Goal: Task Accomplishment & Management: Manage account settings

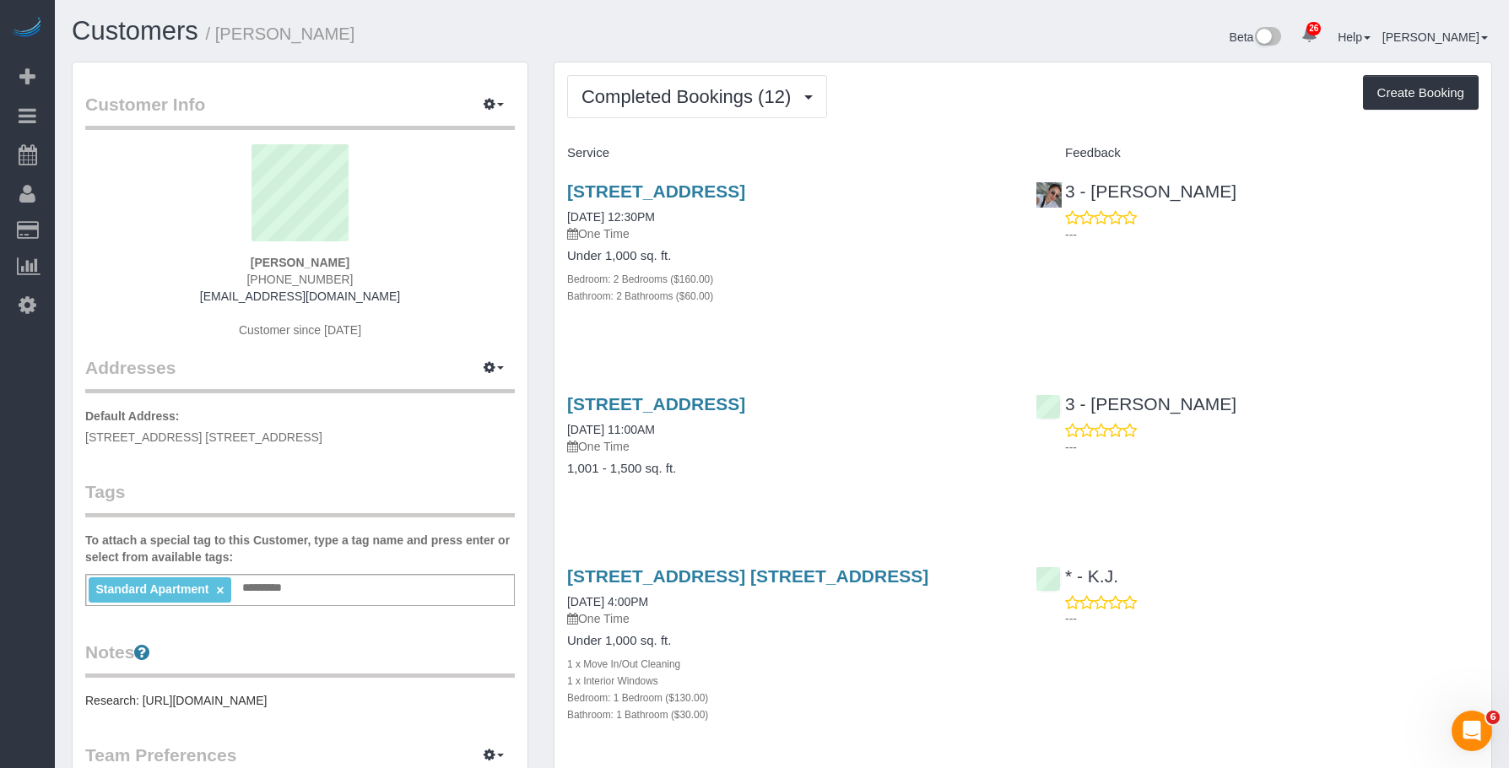
click at [795, 298] on div "Bathroom: 2 Bathrooms ($60.00)" at bounding box center [788, 295] width 443 height 17
click at [799, 256] on h4 "Under 1,000 sq. ft." at bounding box center [788, 256] width 443 height 14
click at [682, 87] on span "Completed Bookings (12)" at bounding box center [691, 96] width 218 height 21
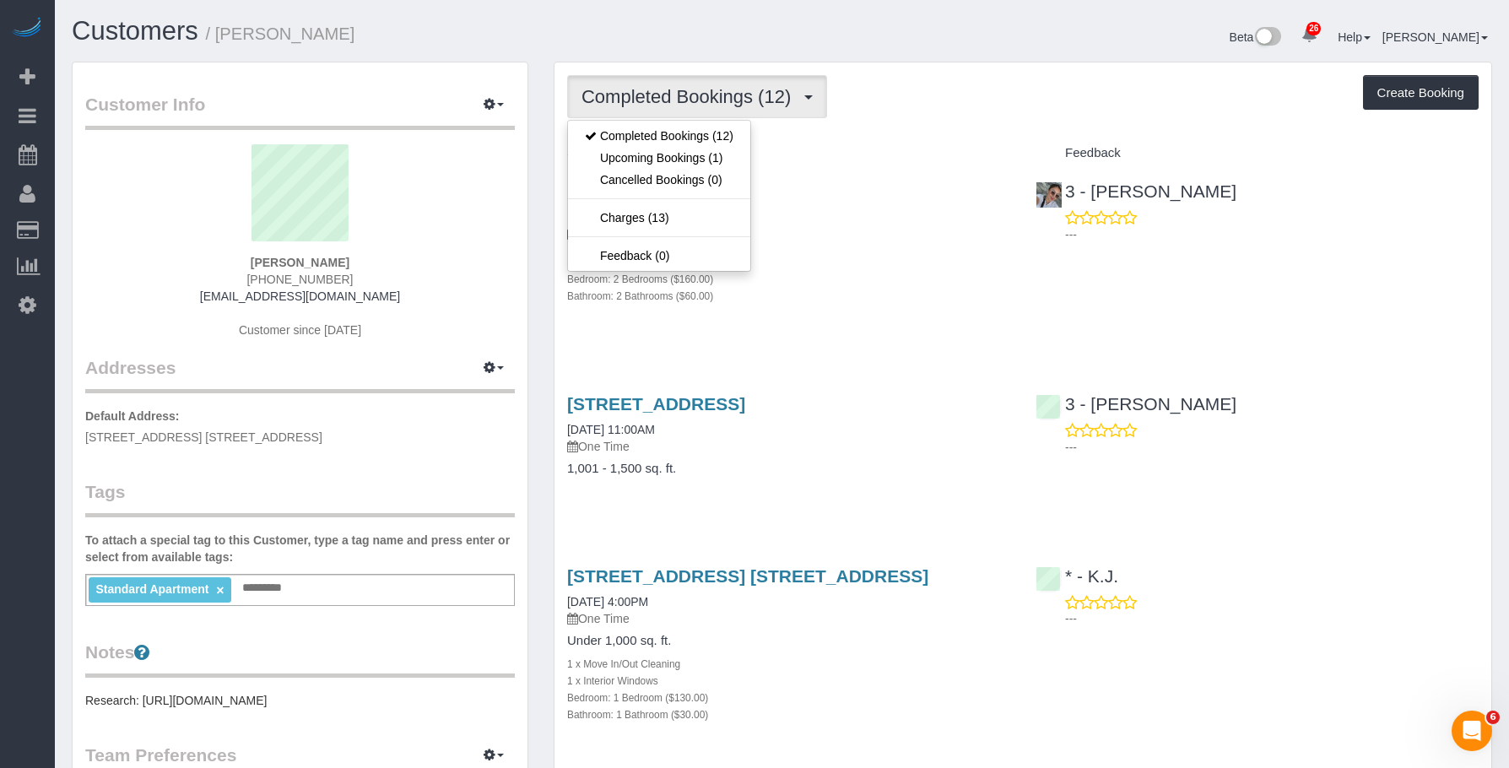
click at [863, 280] on div "Bedroom: 2 Bedrooms ($160.00)" at bounding box center [788, 278] width 443 height 17
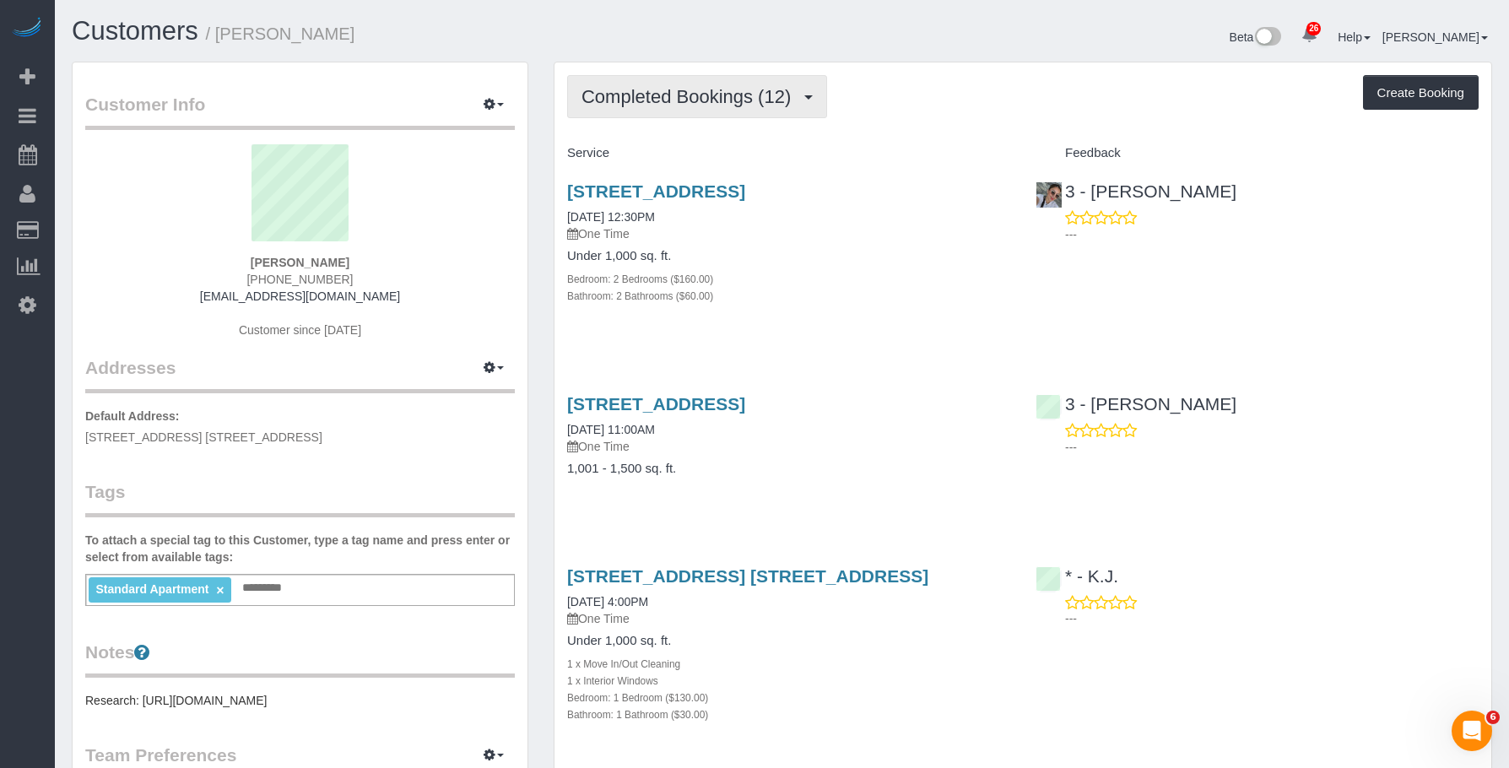
click at [697, 87] on span "Completed Bookings (12)" at bounding box center [691, 96] width 218 height 21
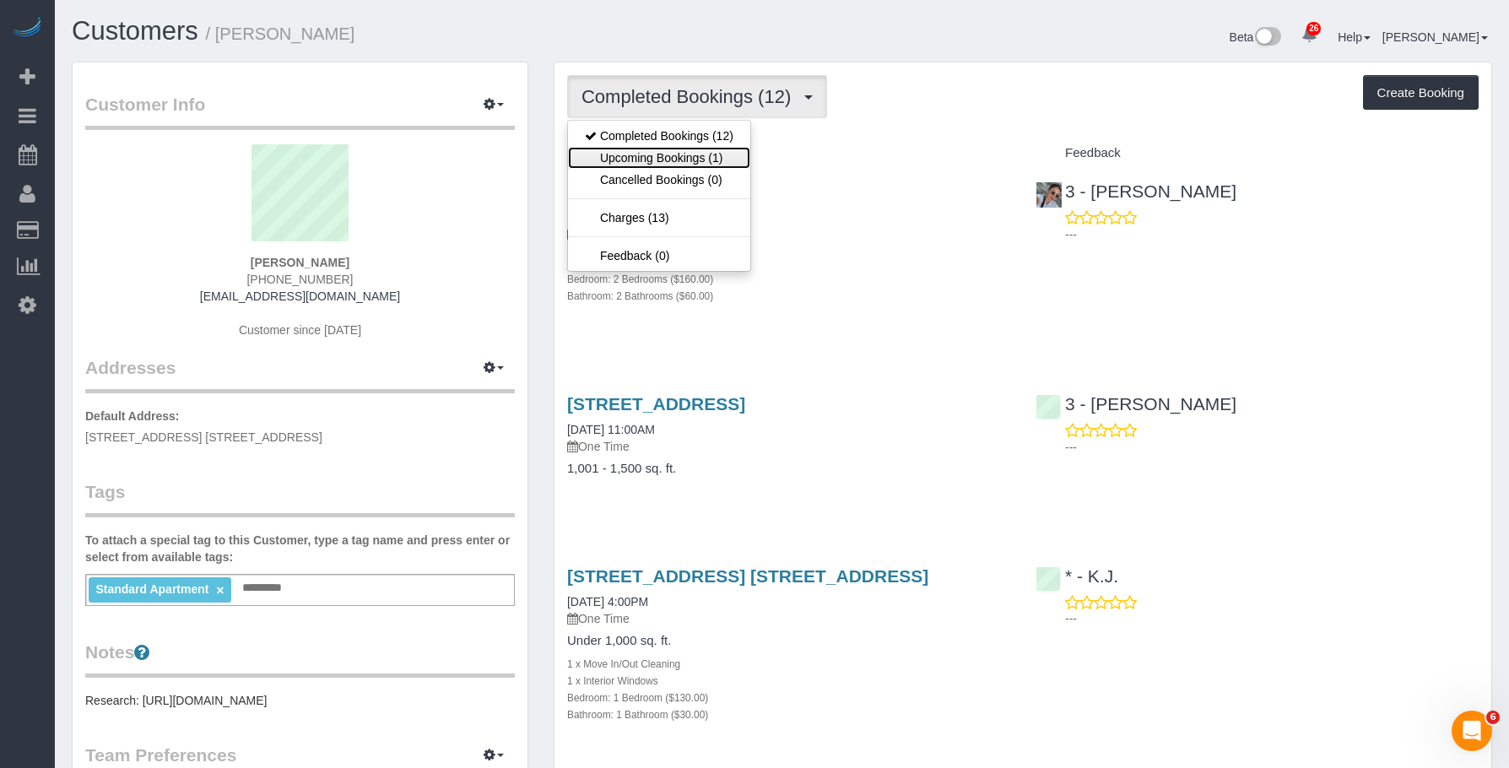
click at [687, 154] on link "Upcoming Bookings (1)" at bounding box center [659, 158] width 182 height 22
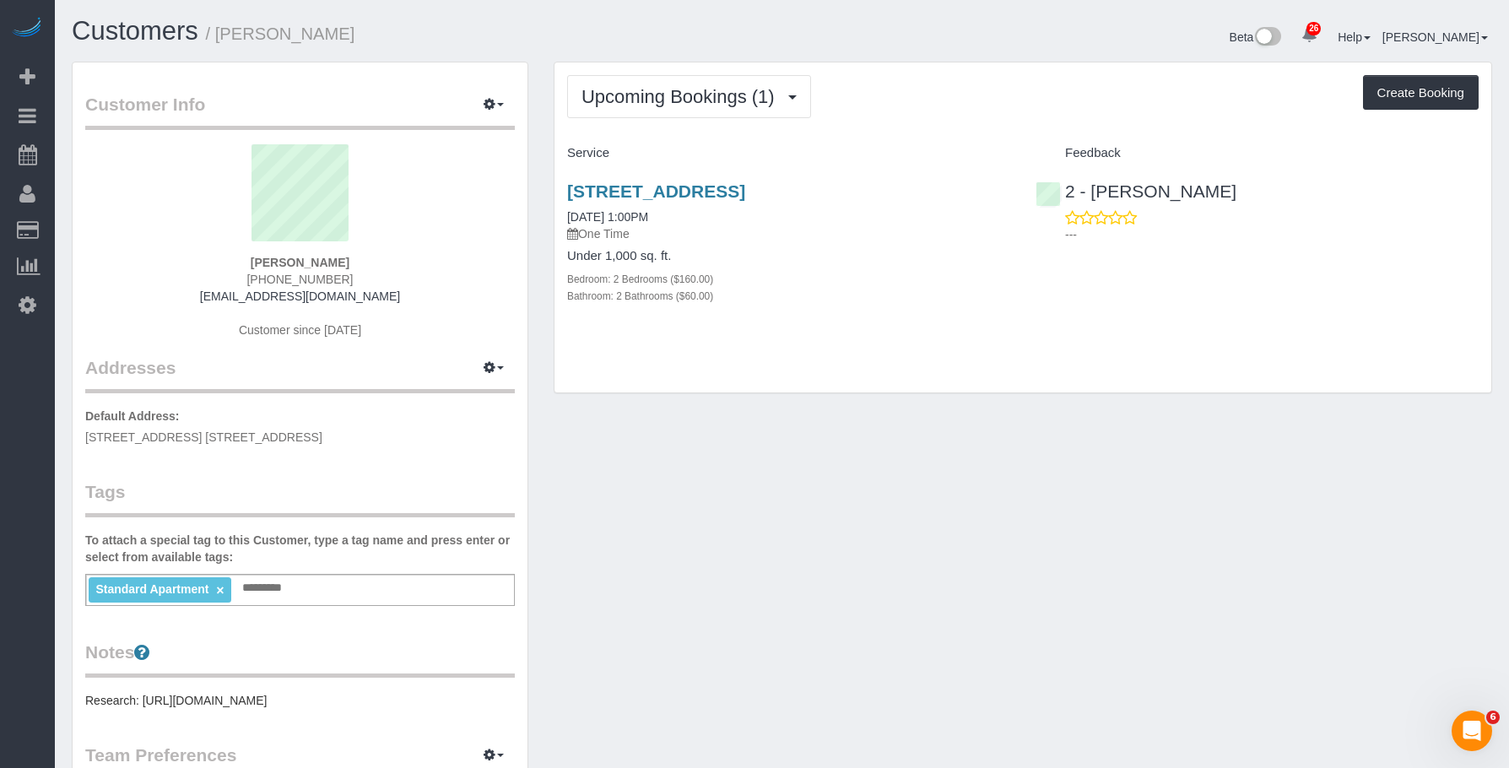
click at [841, 279] on div "Bedroom: 2 Bedrooms ($160.00)" at bounding box center [788, 278] width 443 height 17
drag, startPoint x: 547, startPoint y: 187, endPoint x: 1016, endPoint y: 195, distance: 469.4
click at [1016, 195] on div "Upcoming Bookings (1) Completed Bookings (12) Upcoming Bookings (1) Cancelled B…" at bounding box center [1023, 236] width 964 height 349
copy link "[STREET_ADDRESS]"
click at [648, 94] on span "Upcoming Bookings (1)" at bounding box center [683, 96] width 202 height 21
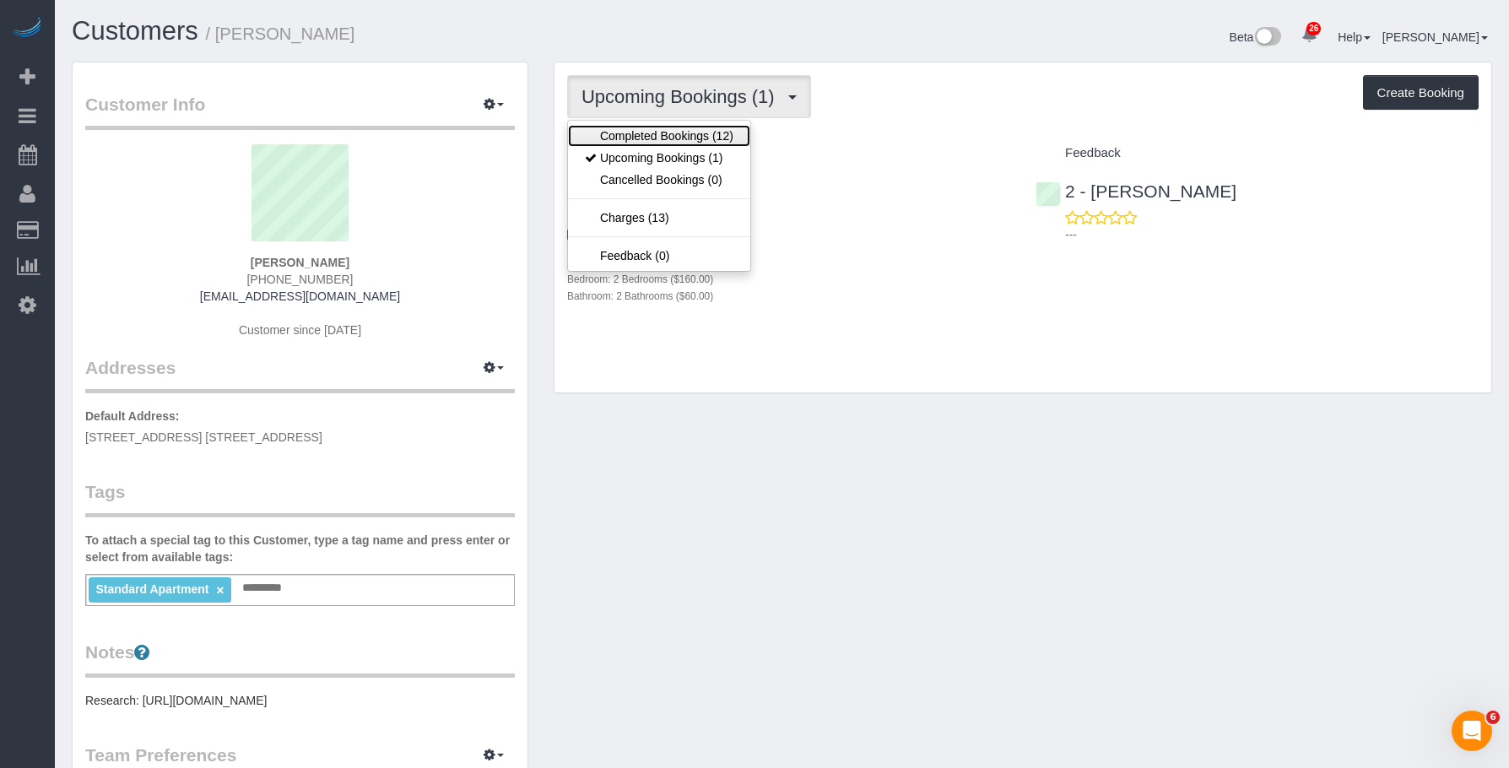
click at [658, 132] on link "Completed Bookings (12)" at bounding box center [659, 136] width 182 height 22
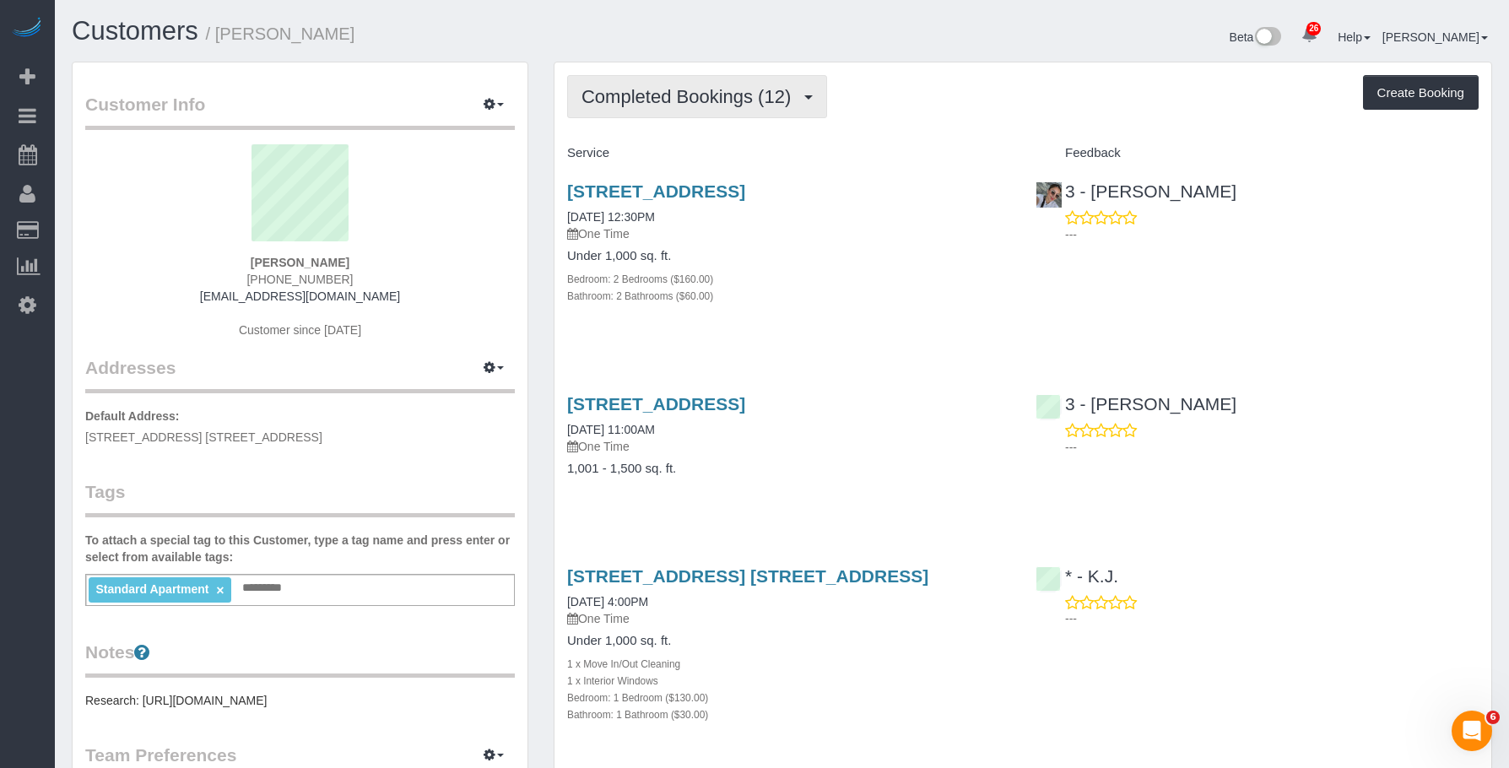
click at [686, 100] on span "Completed Bookings (12)" at bounding box center [691, 96] width 218 height 21
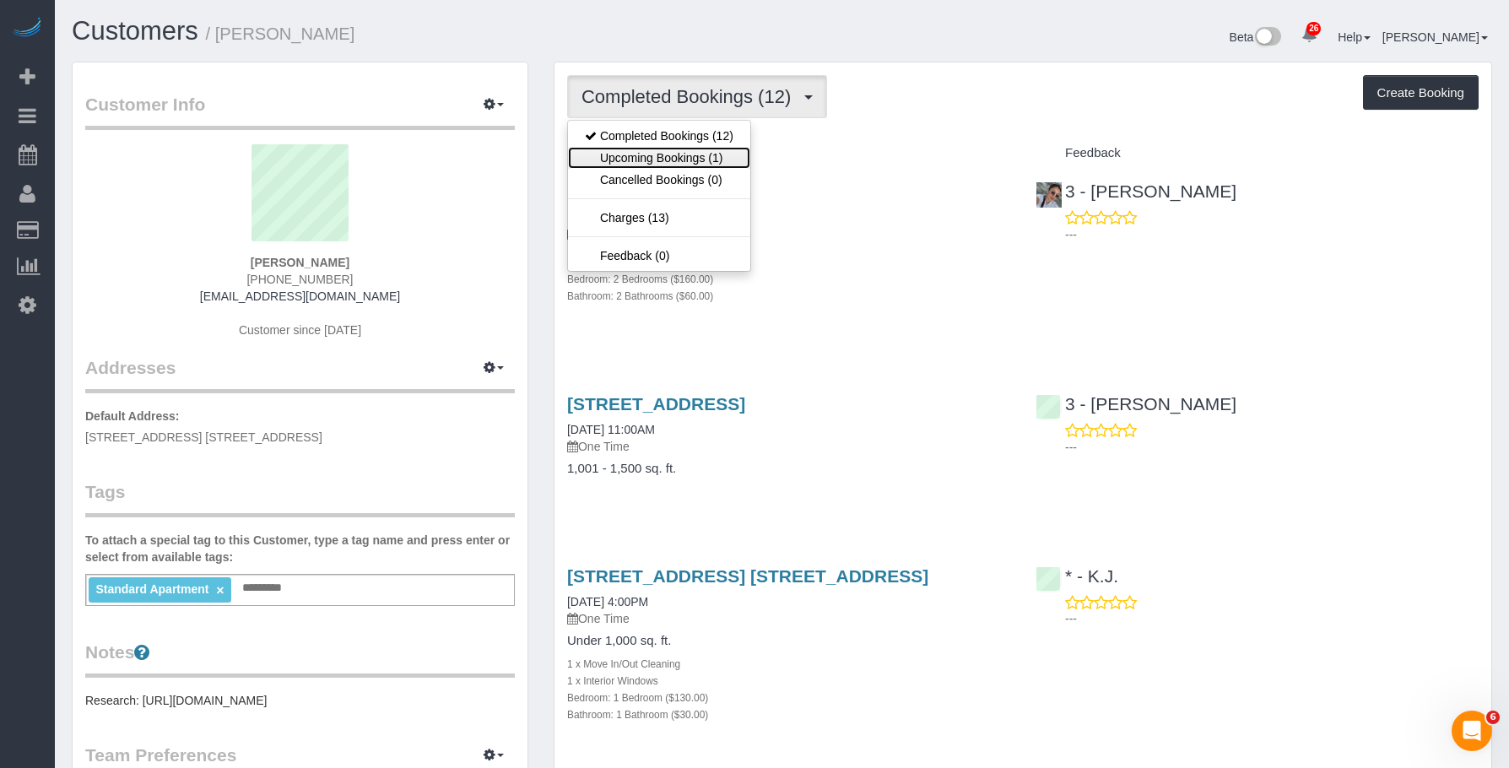
click at [668, 159] on link "Upcoming Bookings (1)" at bounding box center [659, 158] width 182 height 22
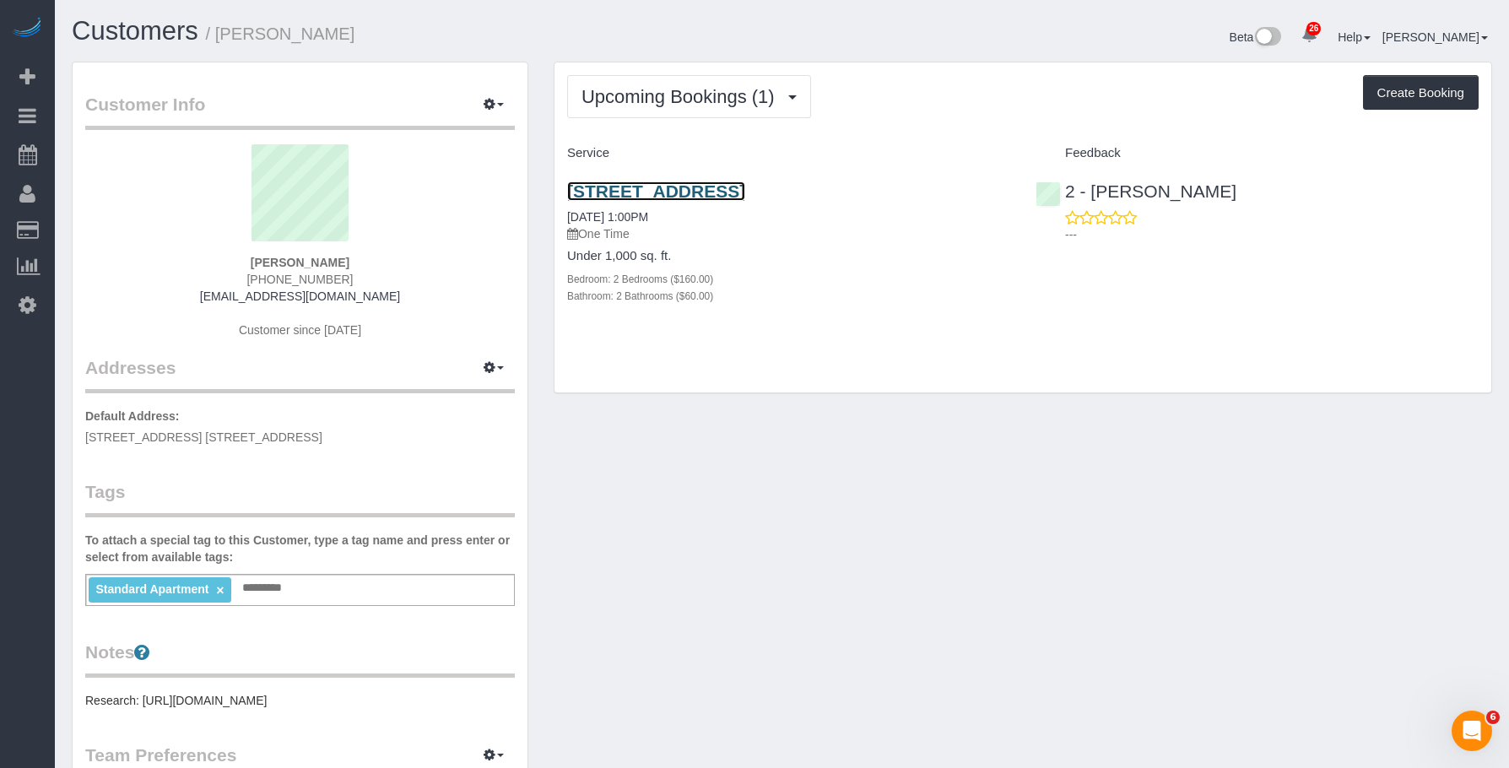
click at [745, 198] on link "[STREET_ADDRESS]" at bounding box center [656, 190] width 178 height 19
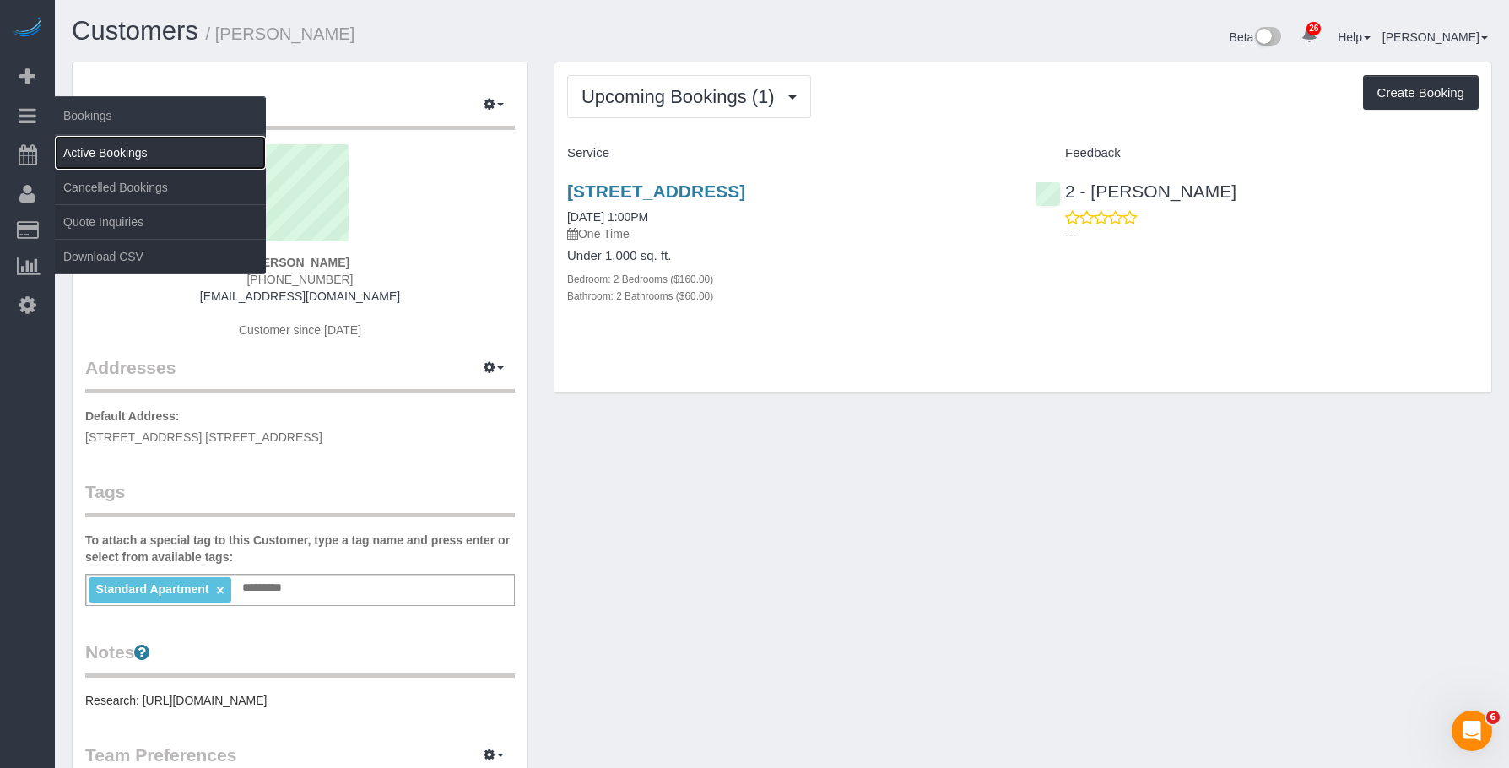
click at [127, 154] on link "Active Bookings" at bounding box center [160, 153] width 211 height 34
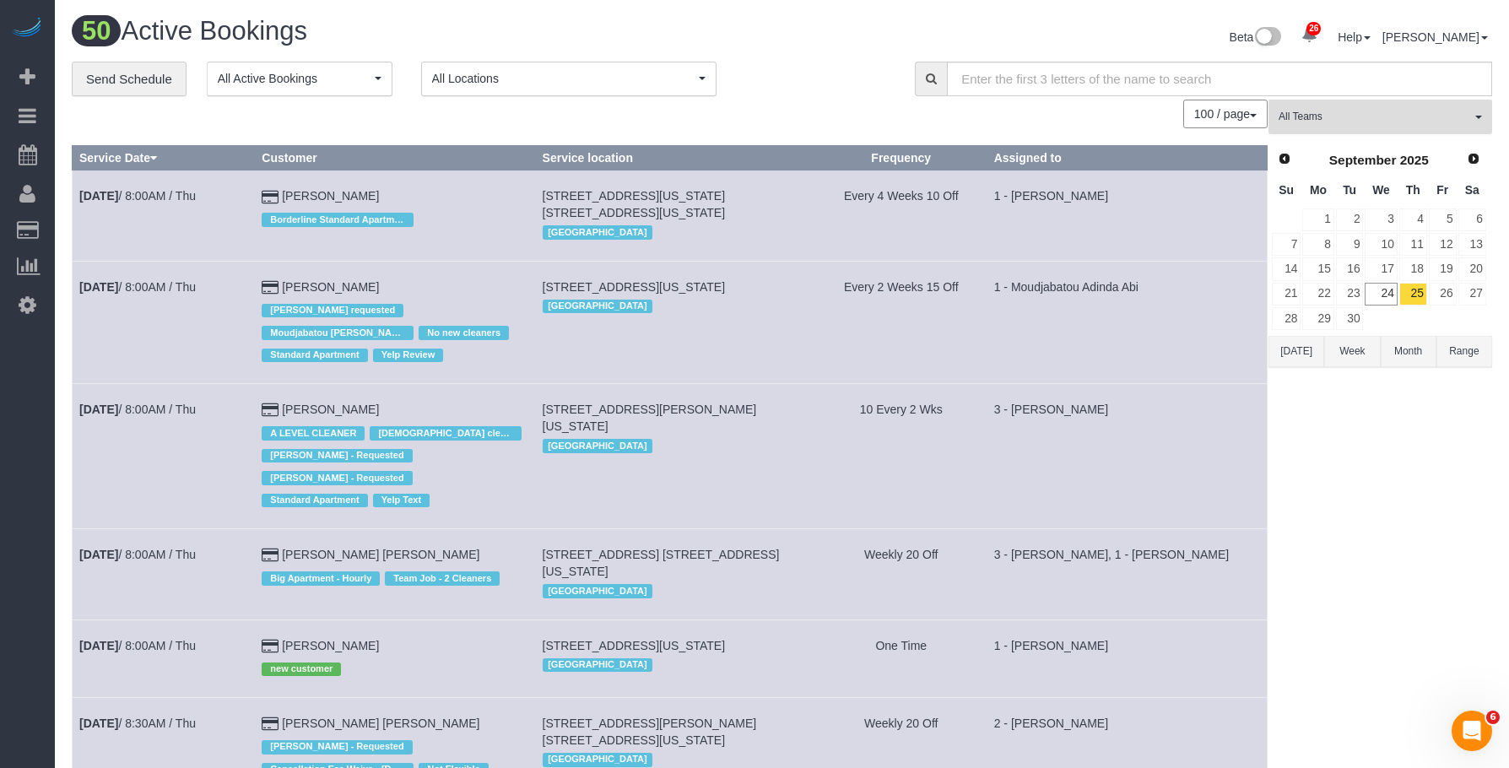
drag, startPoint x: 1409, startPoint y: 123, endPoint x: 1416, endPoint y: 239, distance: 115.9
click at [1410, 122] on span "All Teams" at bounding box center [1375, 117] width 192 height 14
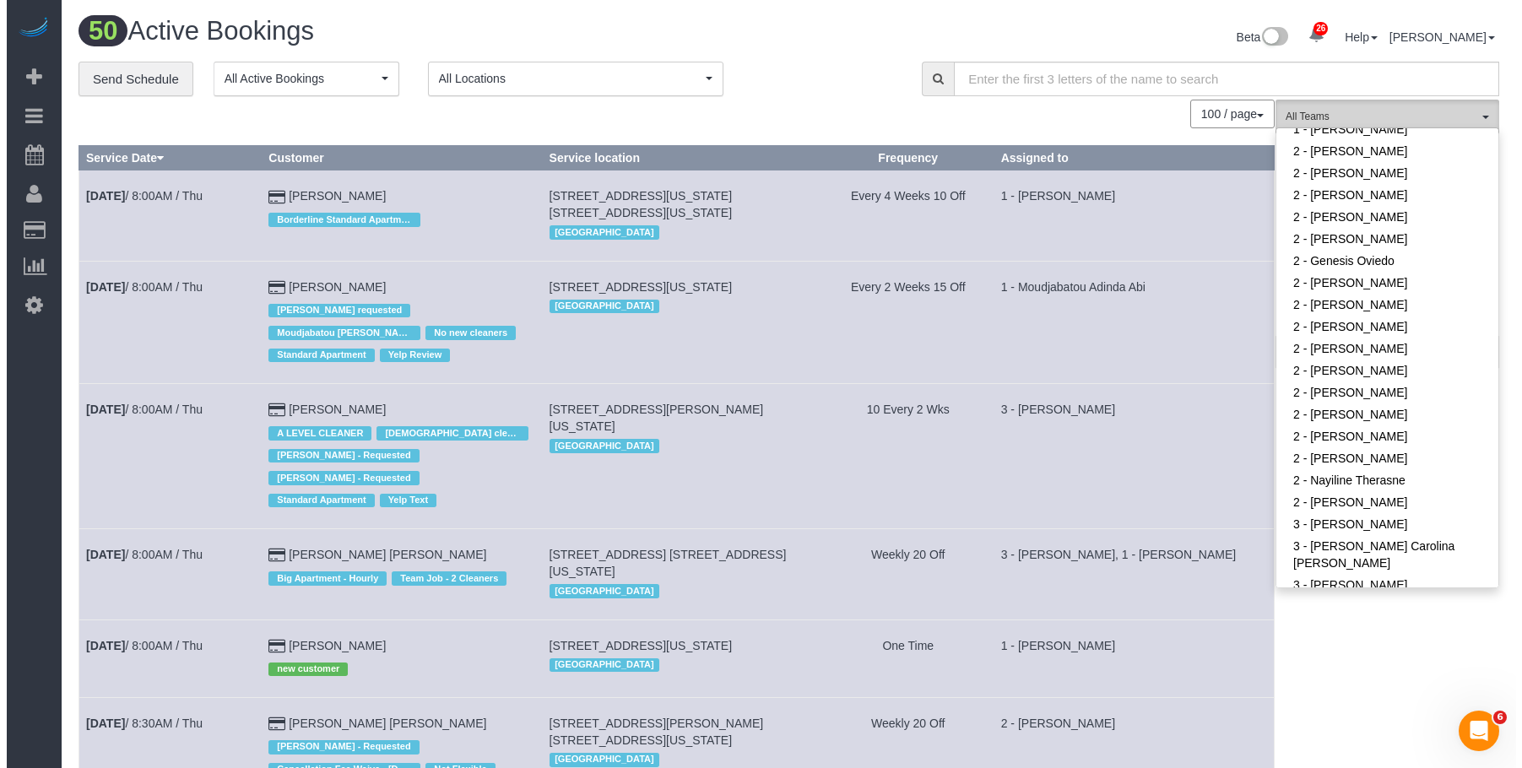
scroll to position [1182, 0]
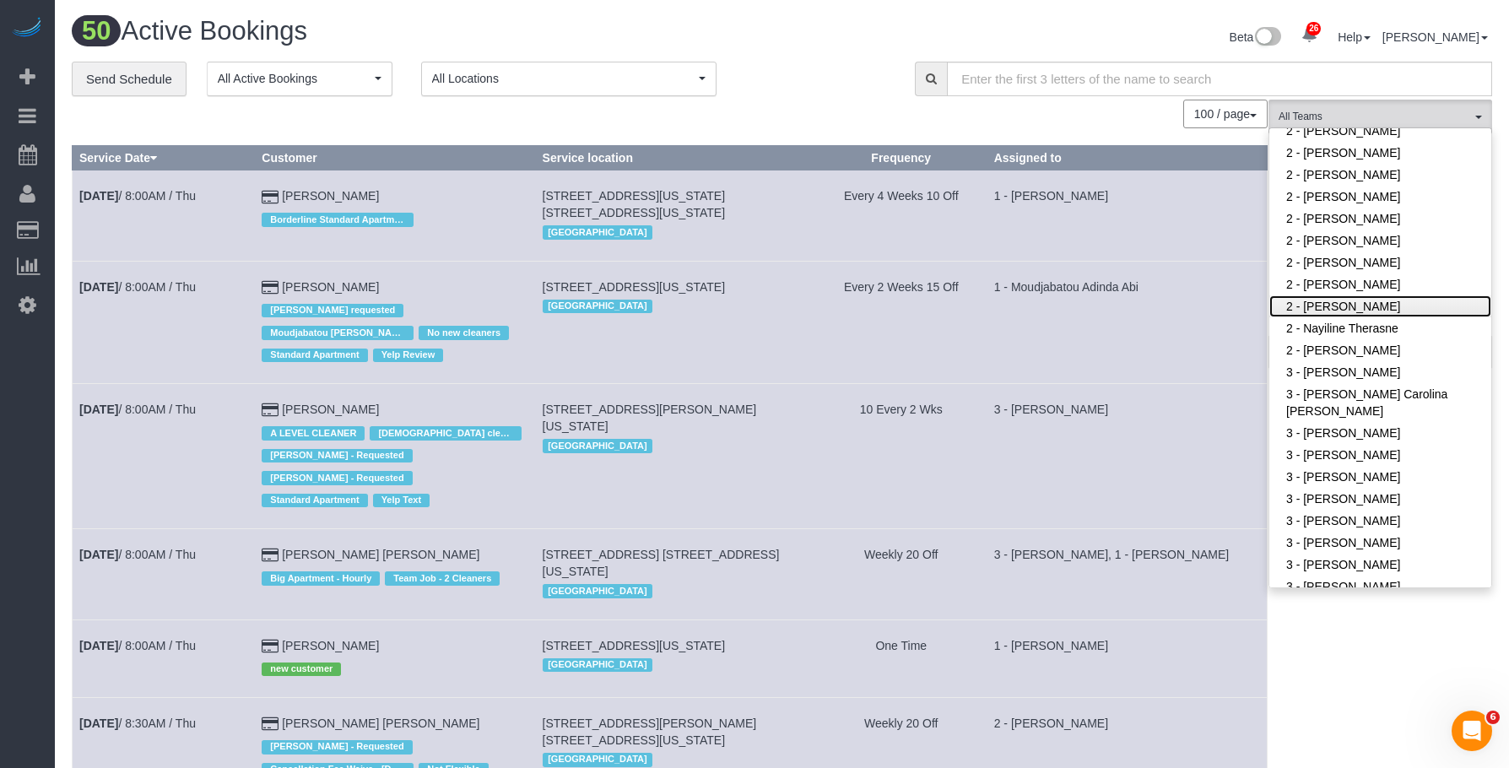
click at [1409, 295] on link "2 - [PERSON_NAME]" at bounding box center [1381, 306] width 222 height 22
click at [816, 26] on div "Beta 26 Your Notifications You have 0 alerts × You have 6 to charge for [DATE] …" at bounding box center [1143, 39] width 723 height 45
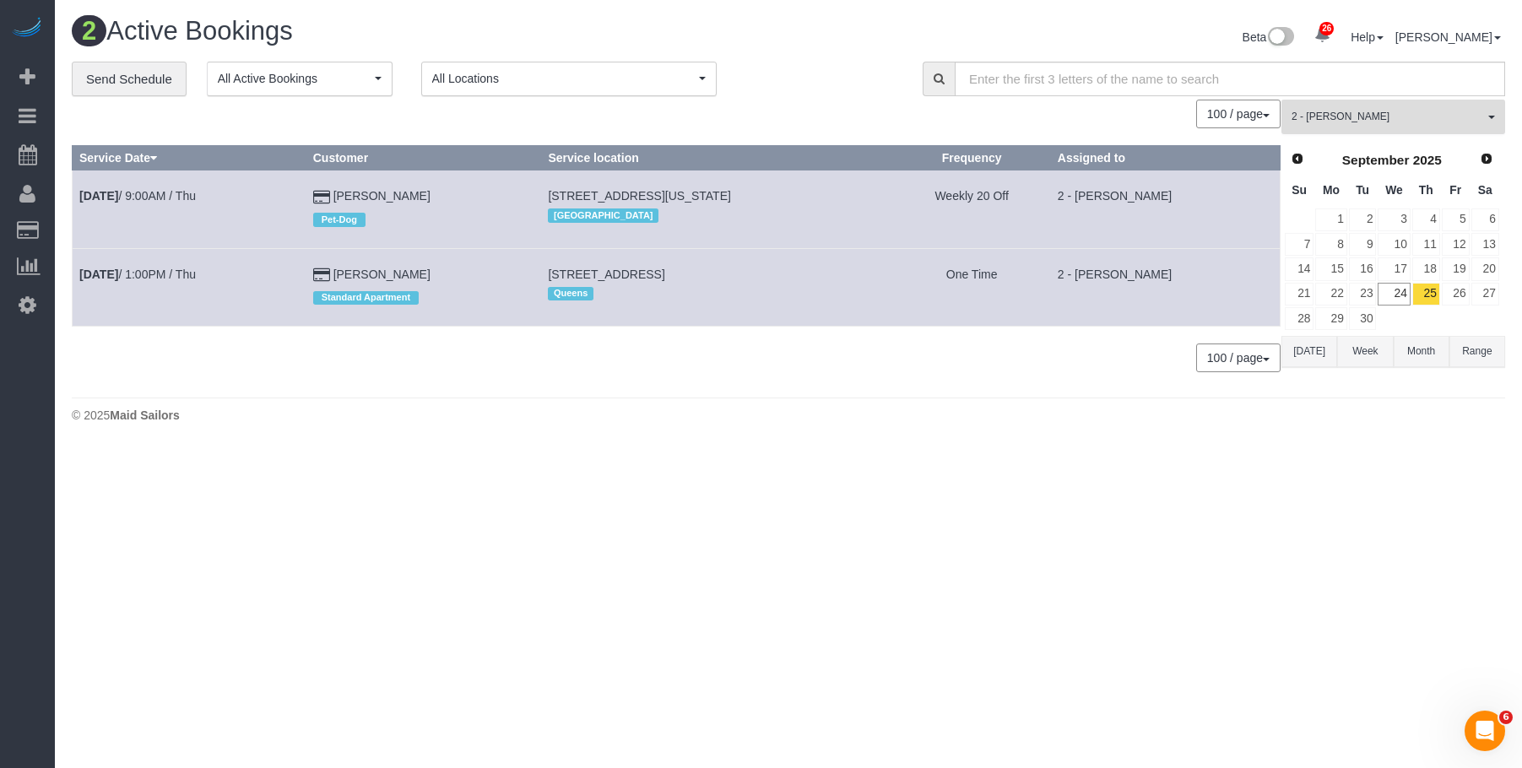
click at [1392, 123] on span "2 - [PERSON_NAME]" at bounding box center [1387, 117] width 192 height 14
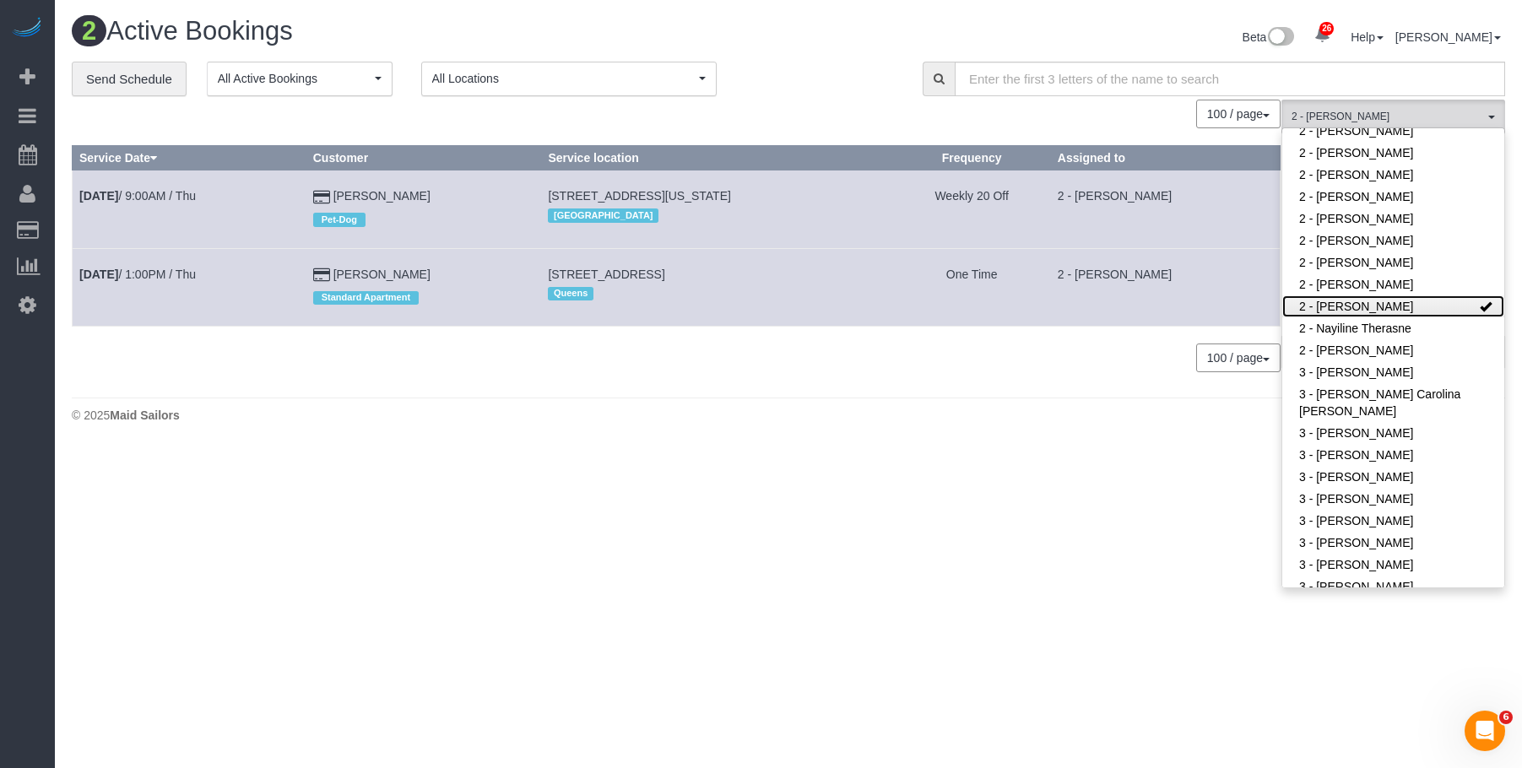
click at [1384, 295] on link "2 - [PERSON_NAME]" at bounding box center [1393, 306] width 222 height 22
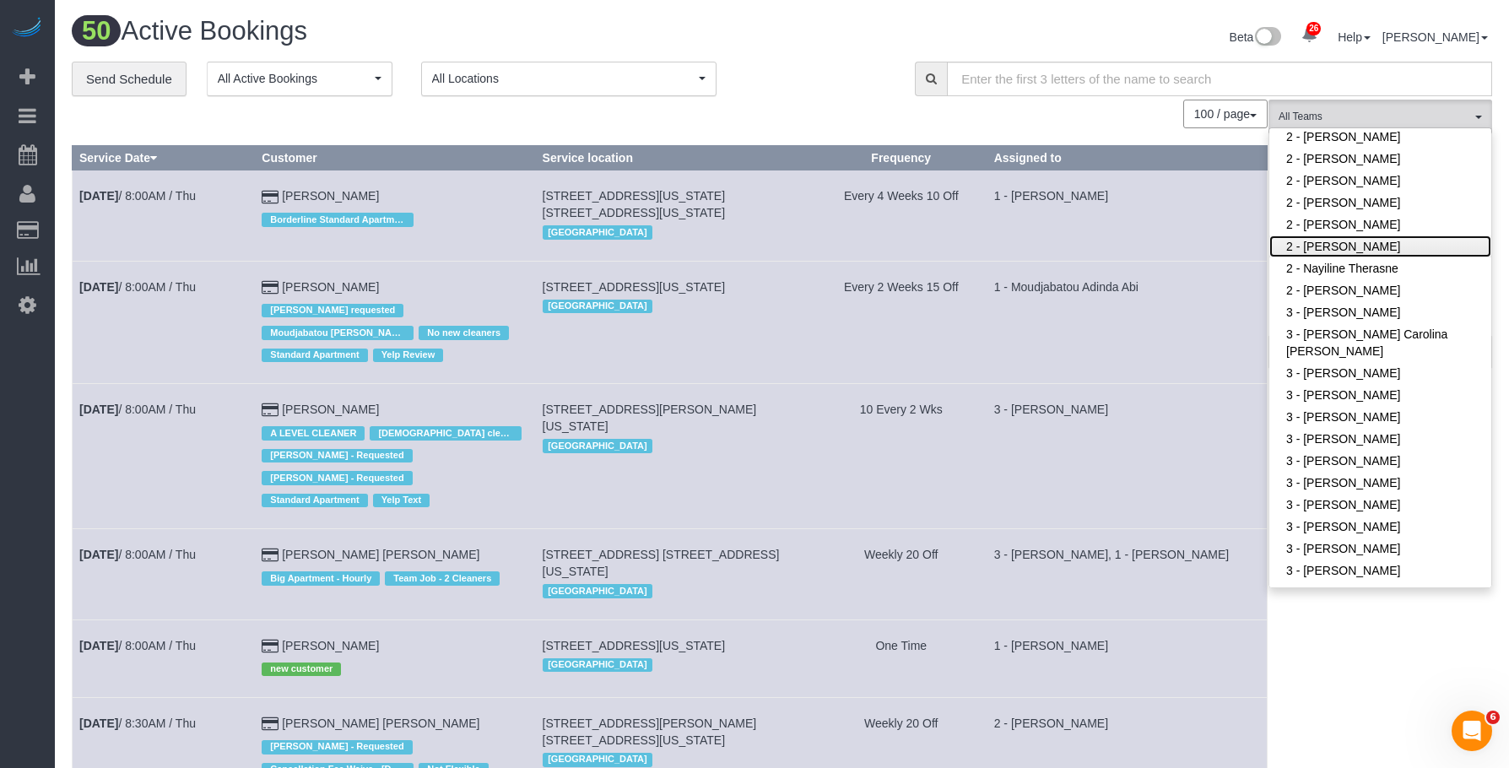
scroll to position [1495, 0]
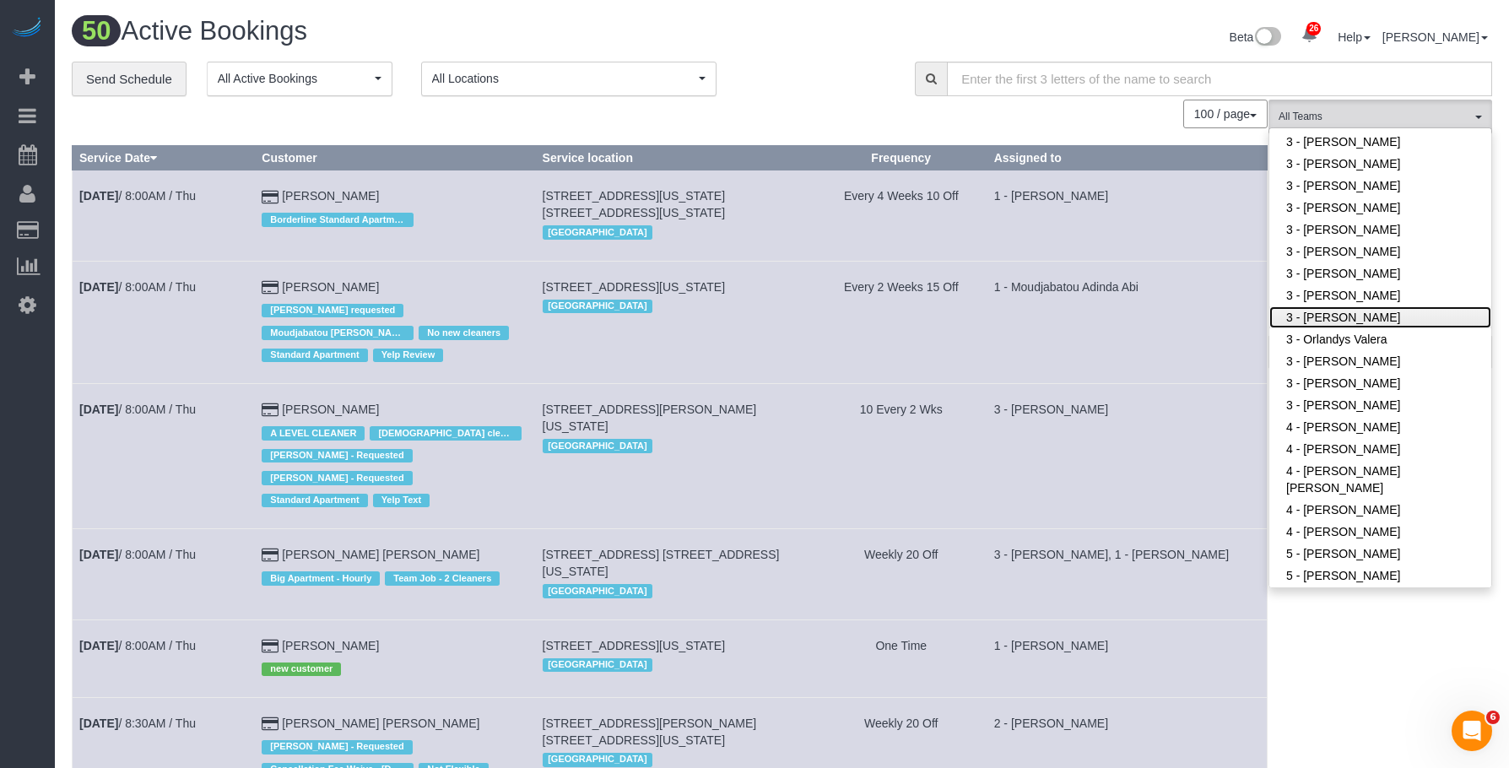
click at [1379, 306] on link "3 - [PERSON_NAME]" at bounding box center [1381, 317] width 222 height 22
click at [804, 56] on div "Beta 26 Your Notifications You have 0 alerts × You have 6 to charge for [DATE] …" at bounding box center [1143, 39] width 723 height 45
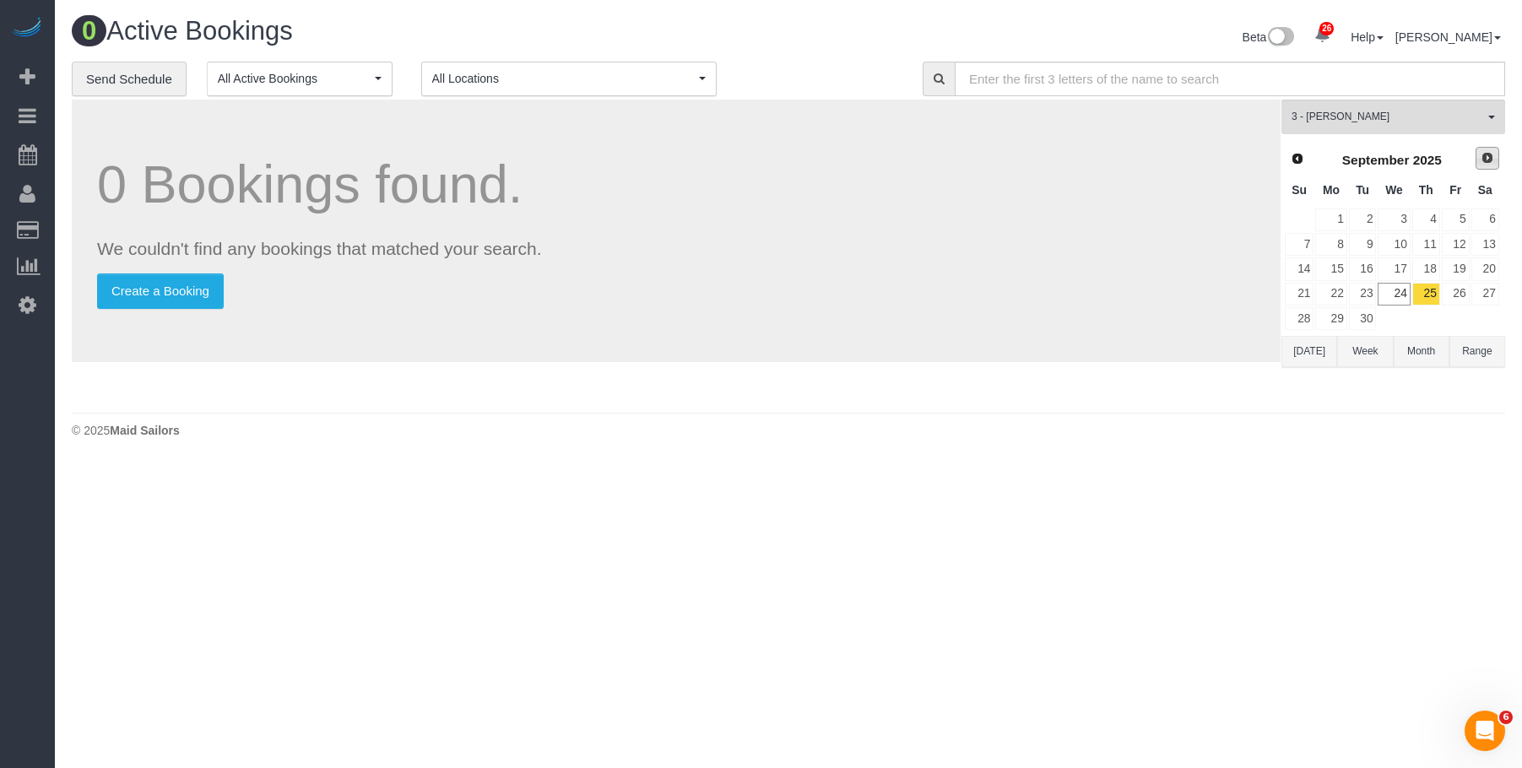
click at [1486, 158] on span "Next" at bounding box center [1488, 158] width 14 height 14
click at [1430, 241] on link "9" at bounding box center [1426, 244] width 28 height 23
click at [1427, 290] on link "23" at bounding box center [1426, 294] width 28 height 23
click at [1490, 158] on span "Next" at bounding box center [1488, 158] width 14 height 14
click at [1434, 245] on link "6" at bounding box center [1426, 244] width 28 height 23
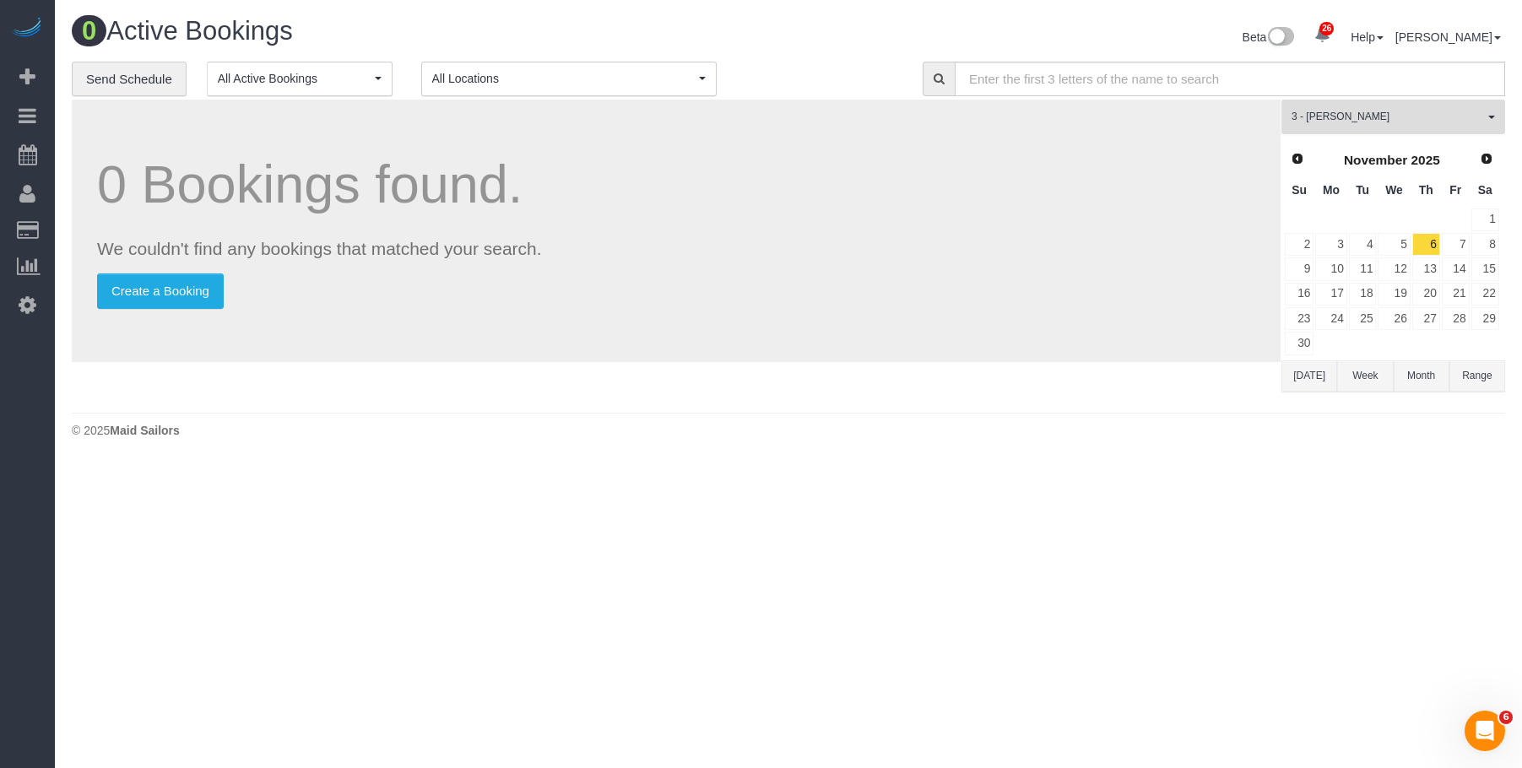
click at [1416, 119] on span "3 - [PERSON_NAME]" at bounding box center [1387, 117] width 192 height 14
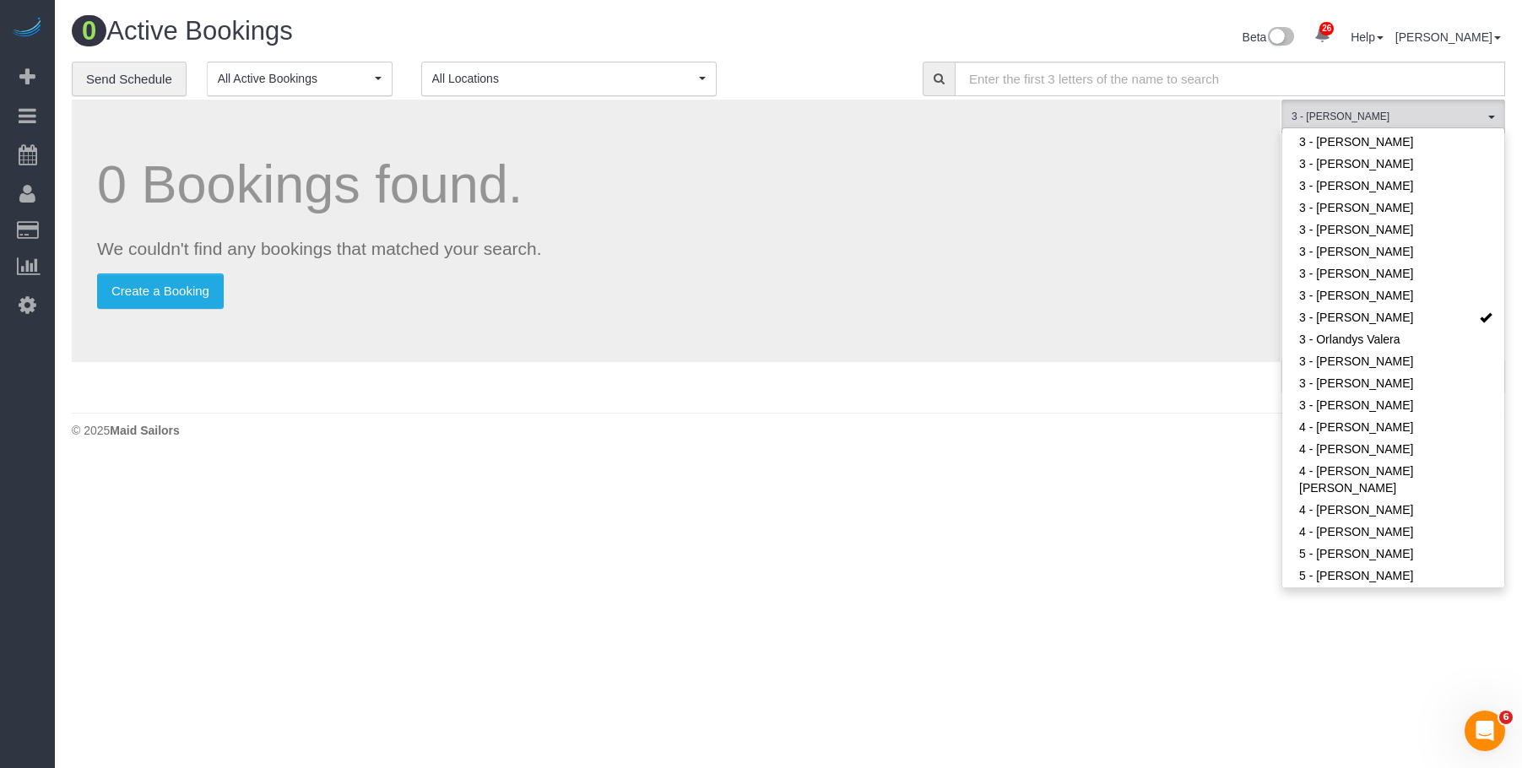
click at [703, 35] on h1 "0 Active Bookings" at bounding box center [424, 31] width 704 height 29
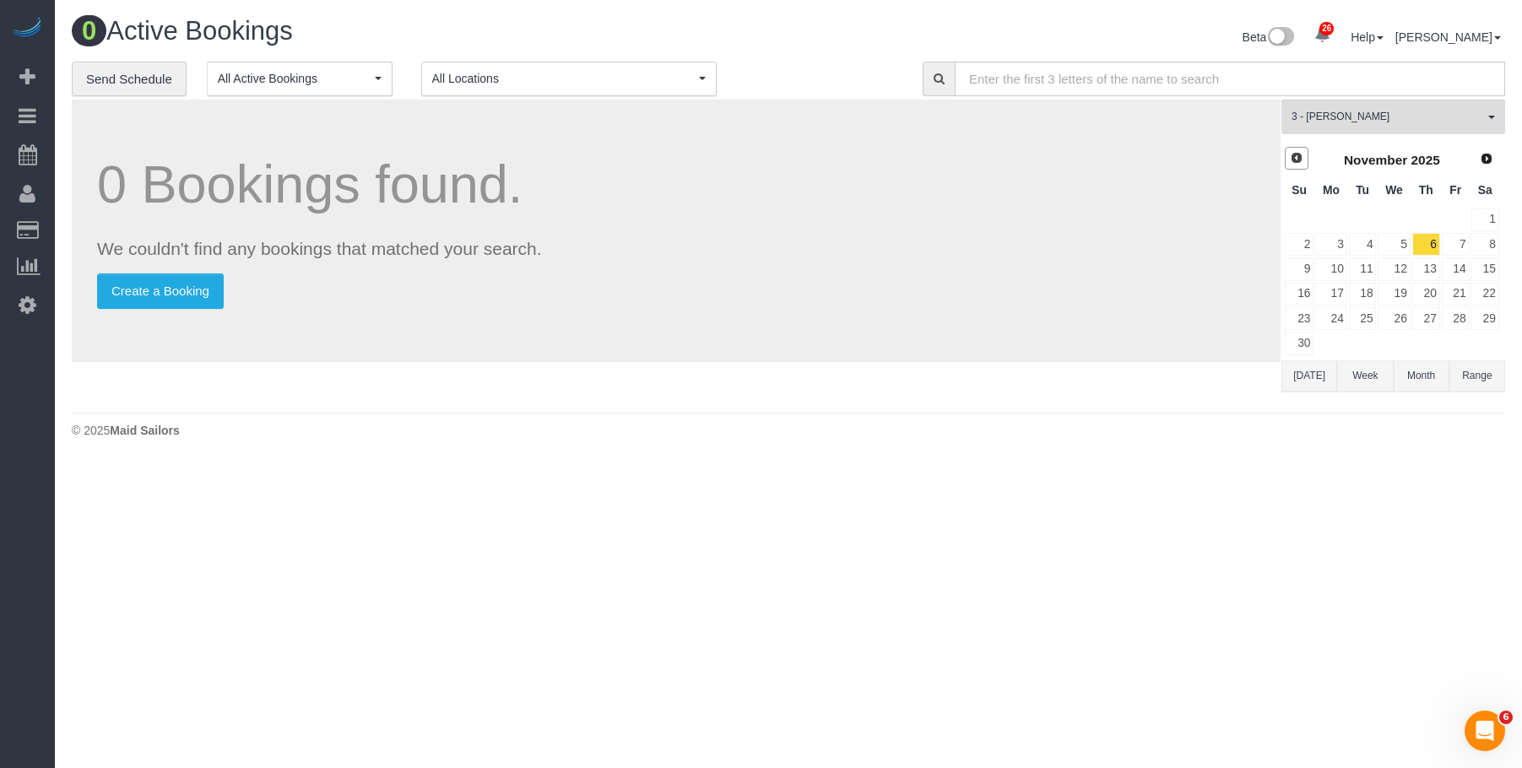
click at [1292, 154] on span "Prev" at bounding box center [1297, 158] width 14 height 14
click at [1427, 291] on link "25" at bounding box center [1426, 294] width 28 height 23
drag, startPoint x: 1385, startPoint y: 107, endPoint x: 1380, endPoint y: 169, distance: 61.8
click at [1385, 107] on button "3 - [PERSON_NAME] All Teams" at bounding box center [1393, 117] width 224 height 35
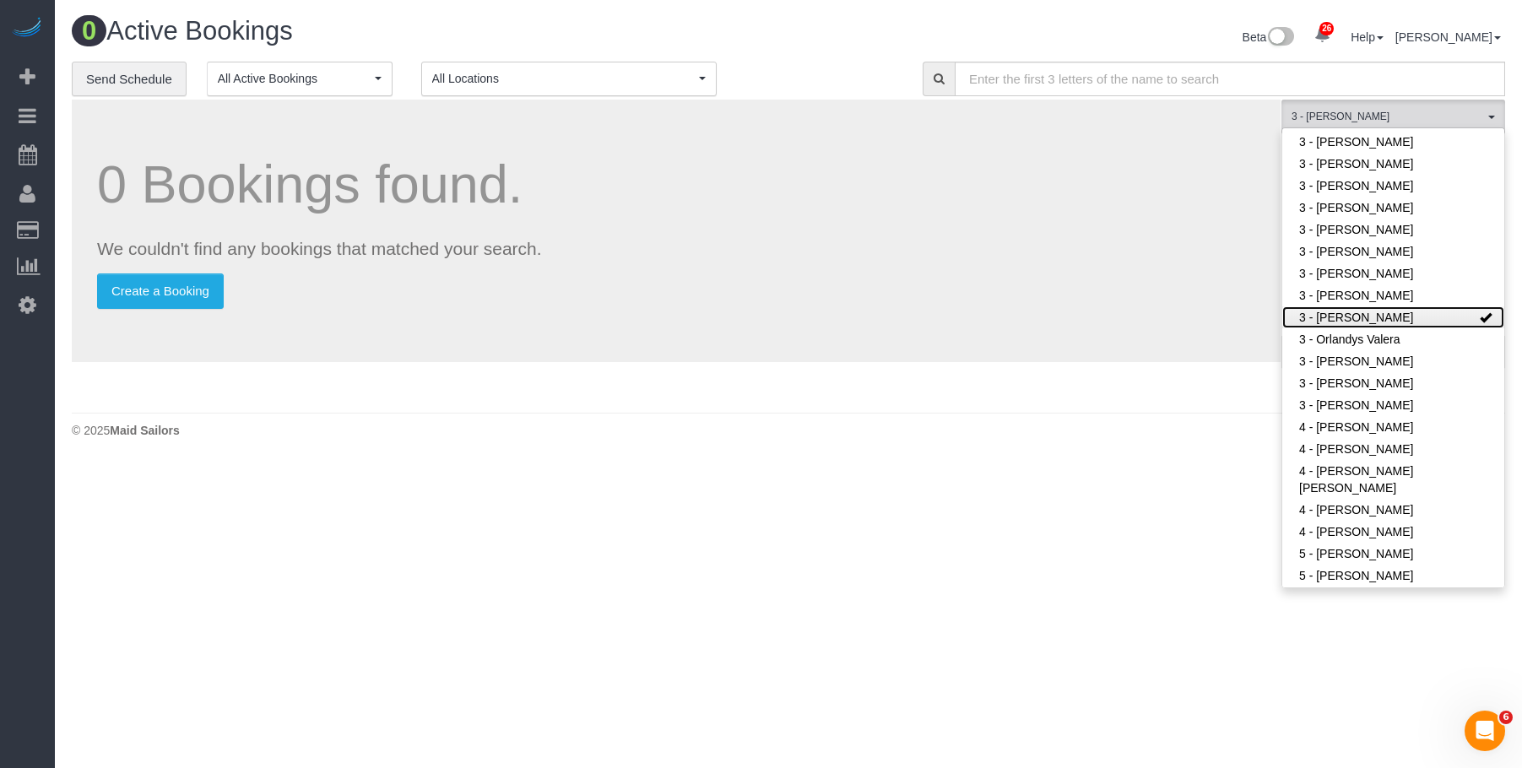
click at [1372, 306] on link "3 - [PERSON_NAME]" at bounding box center [1393, 317] width 222 height 22
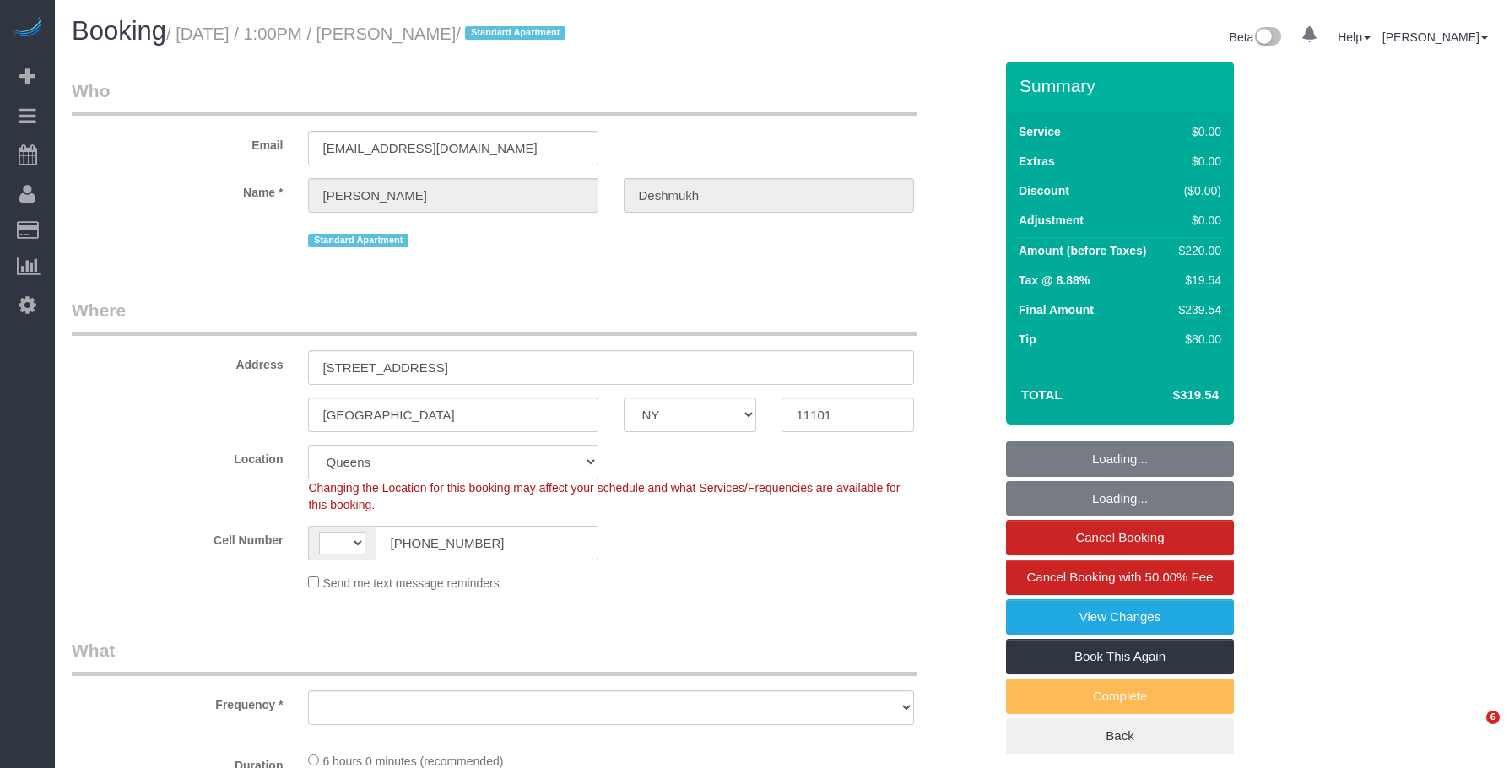
select select "NY"
select select "string:[GEOGRAPHIC_DATA]"
select select "object:821"
select select "string:stripe-pm_1R1vrD4VGloSiKo7D9kUgxNx"
select select "spot1"
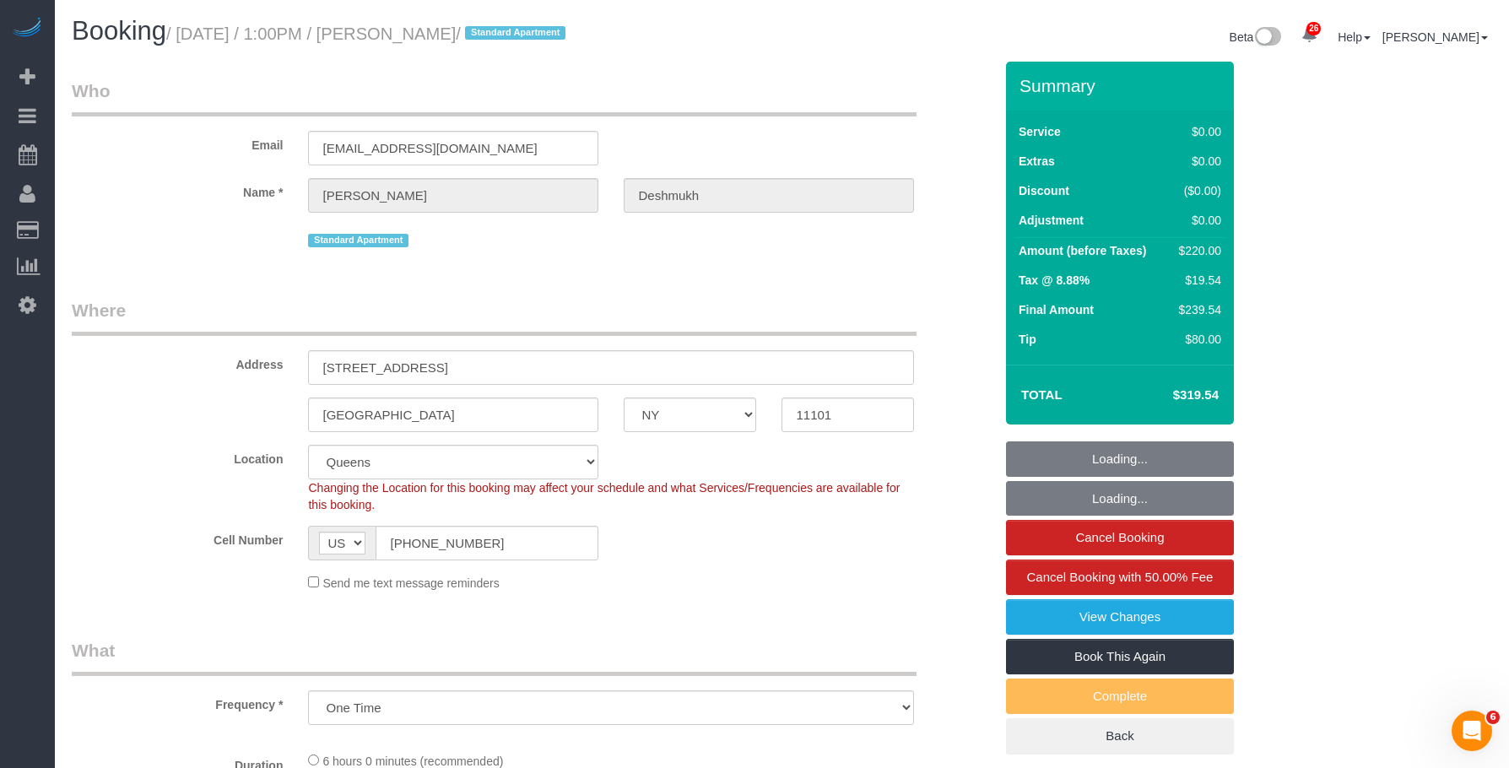
select select "number:59"
select select "number:73"
select select "number:15"
select select "number:6"
select select "object:975"
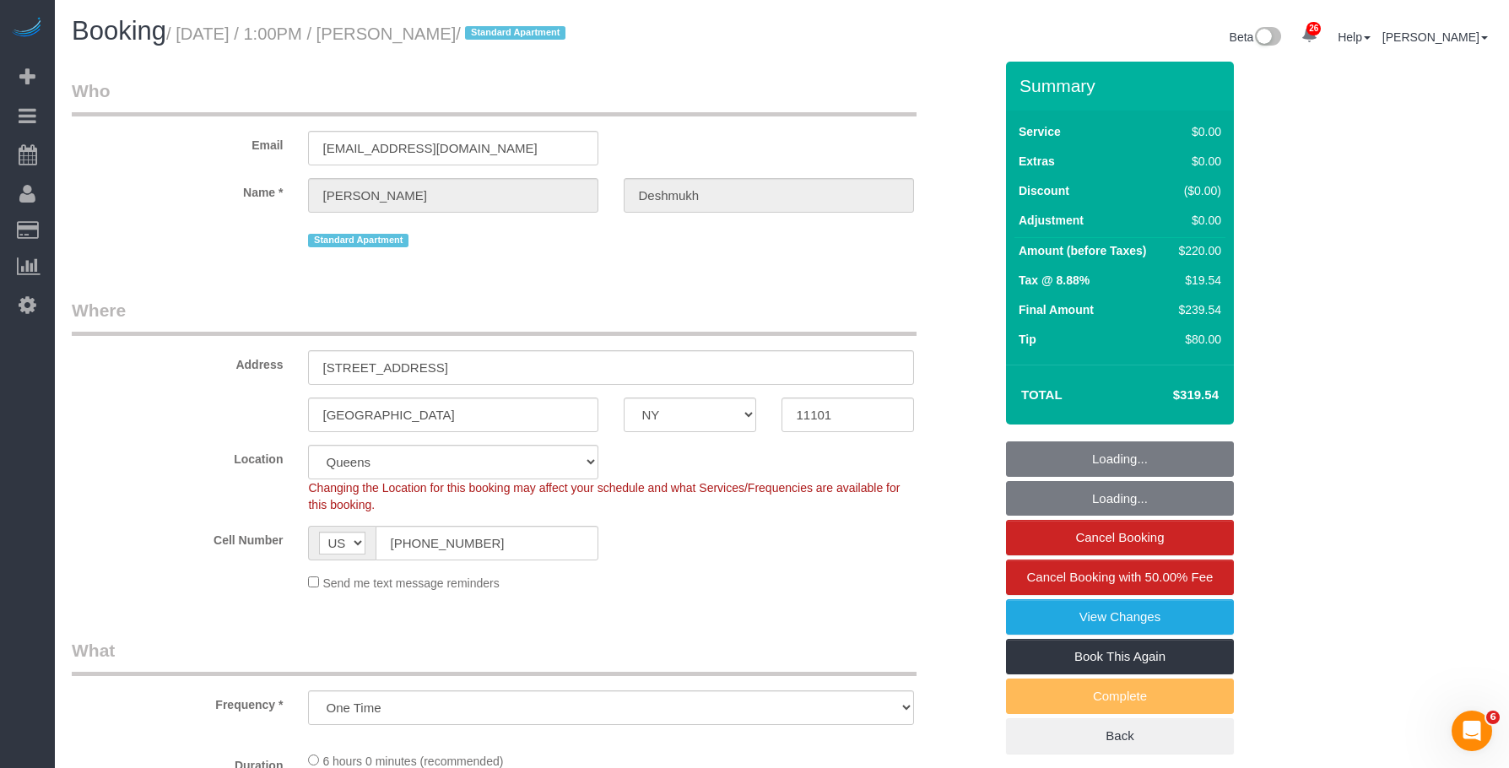
select select "2"
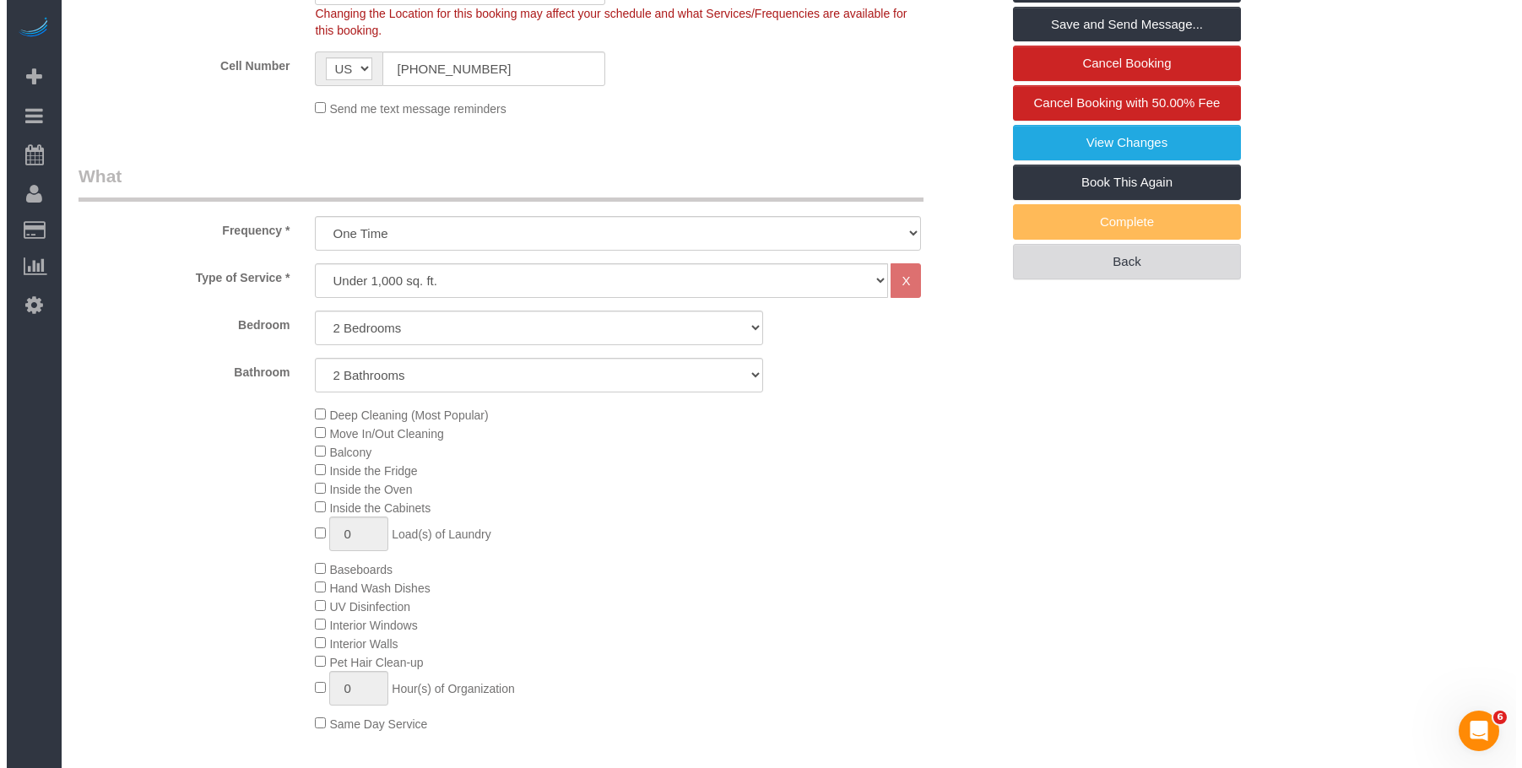
scroll to position [338, 0]
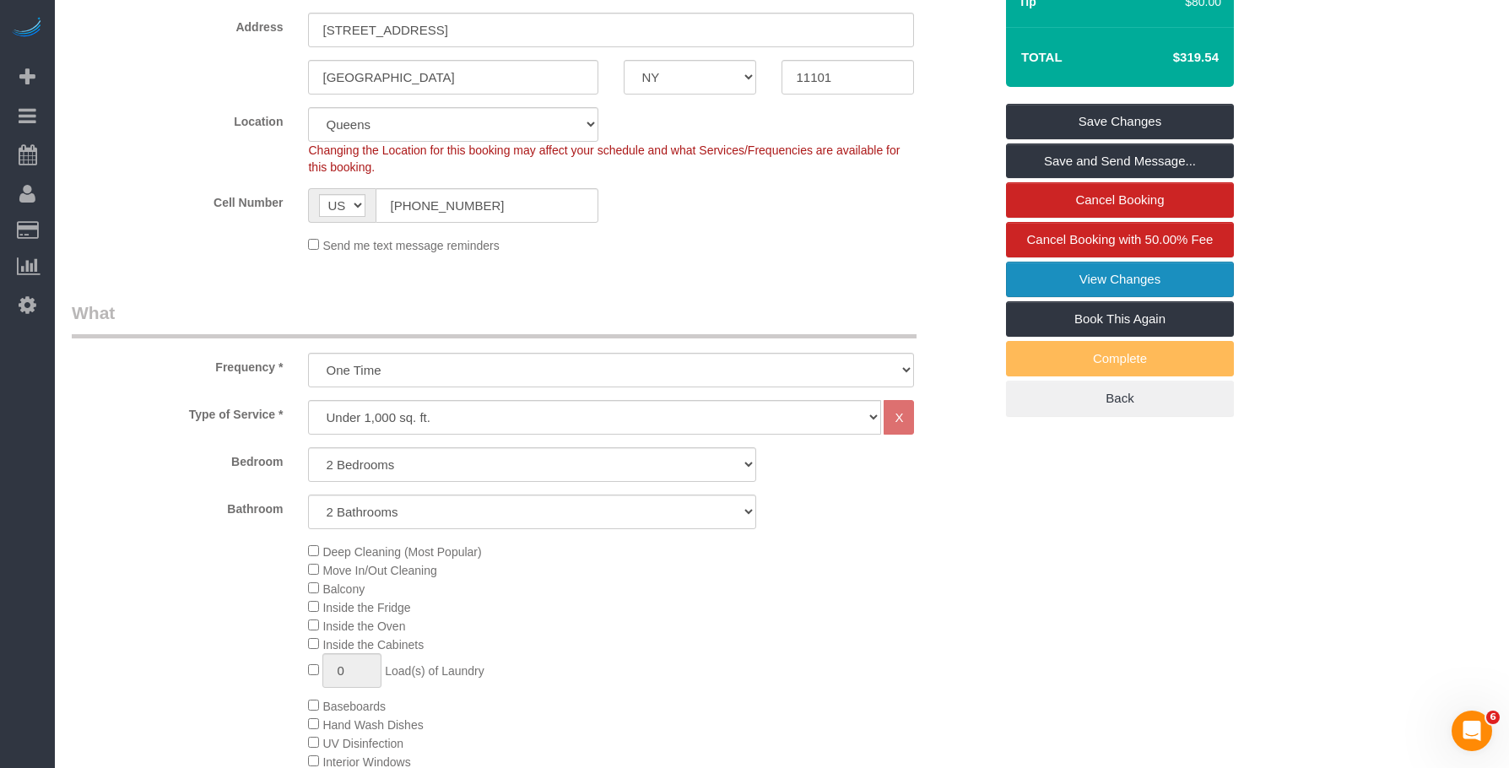
click at [1068, 286] on link "View Changes" at bounding box center [1120, 279] width 228 height 35
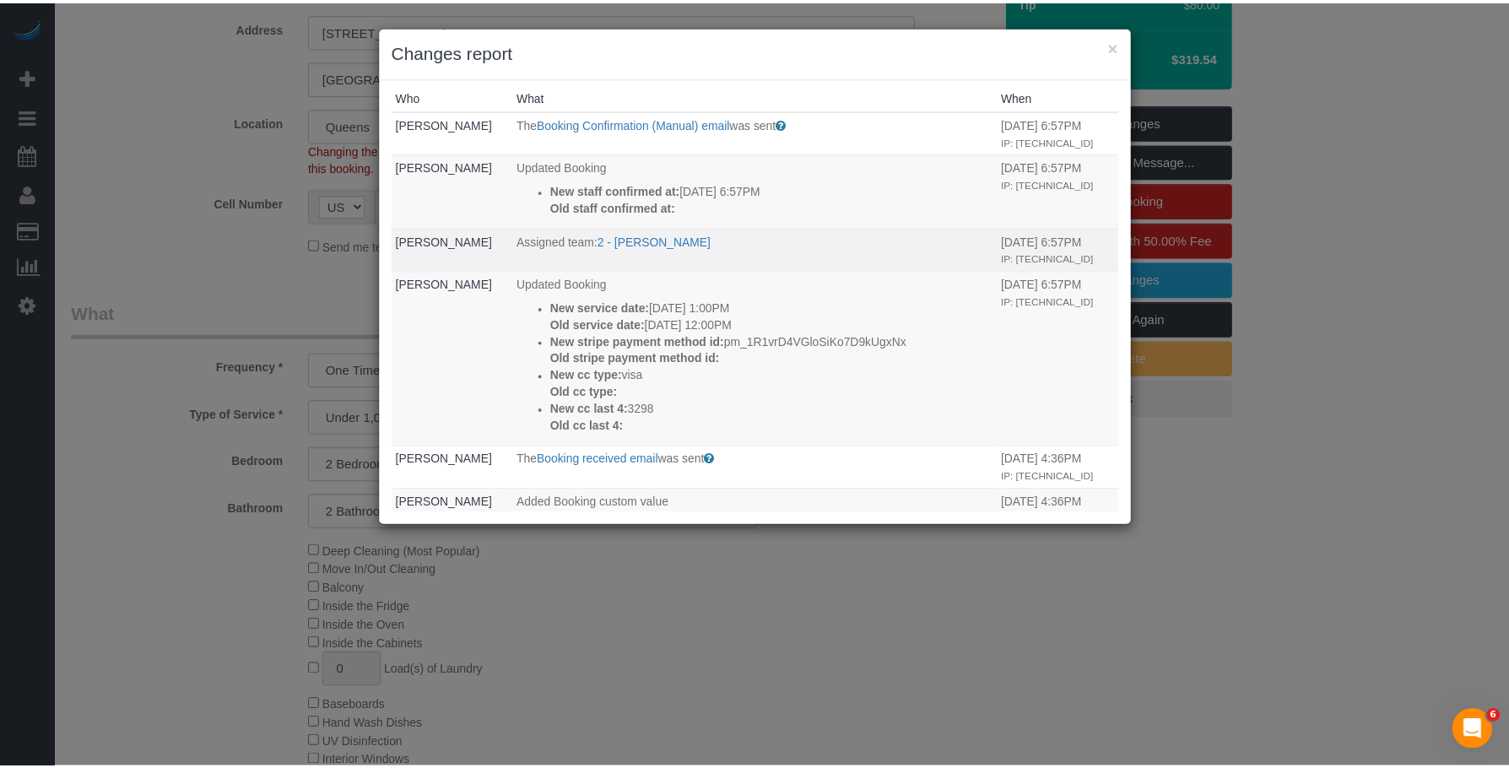
scroll to position [0, 0]
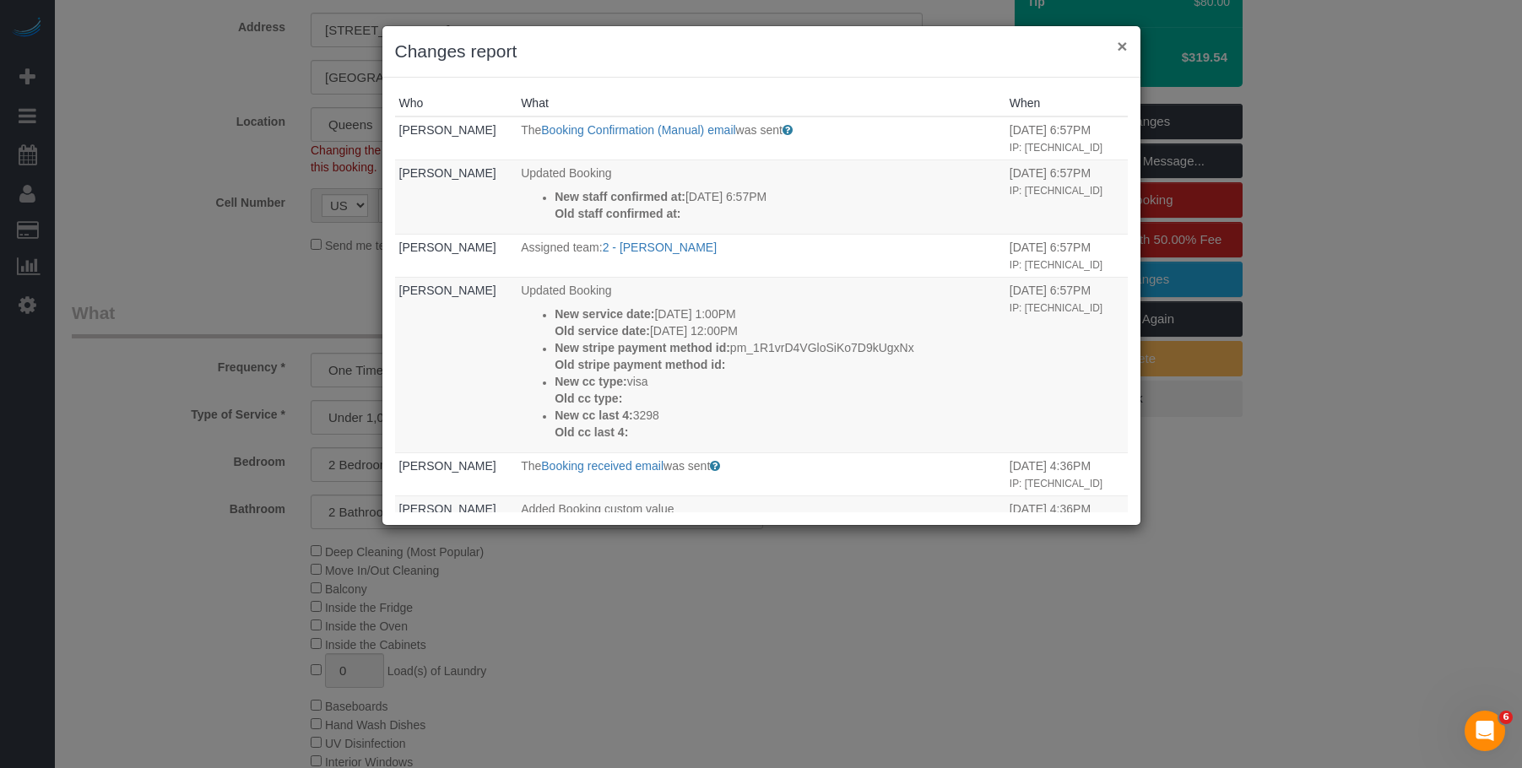
click at [1120, 45] on button "×" at bounding box center [1122, 46] width 10 height 18
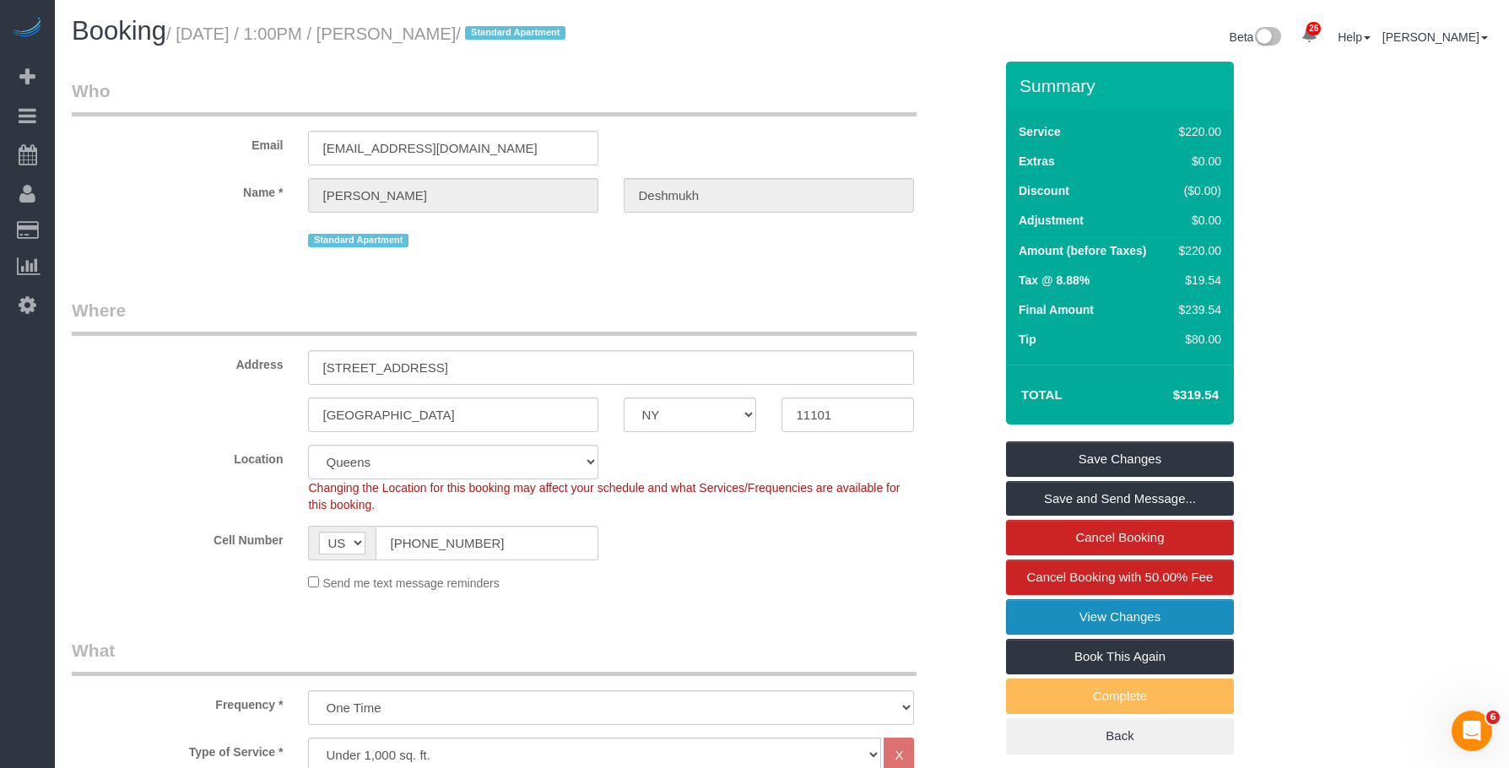
click at [1099, 612] on link "View Changes" at bounding box center [1120, 616] width 228 height 35
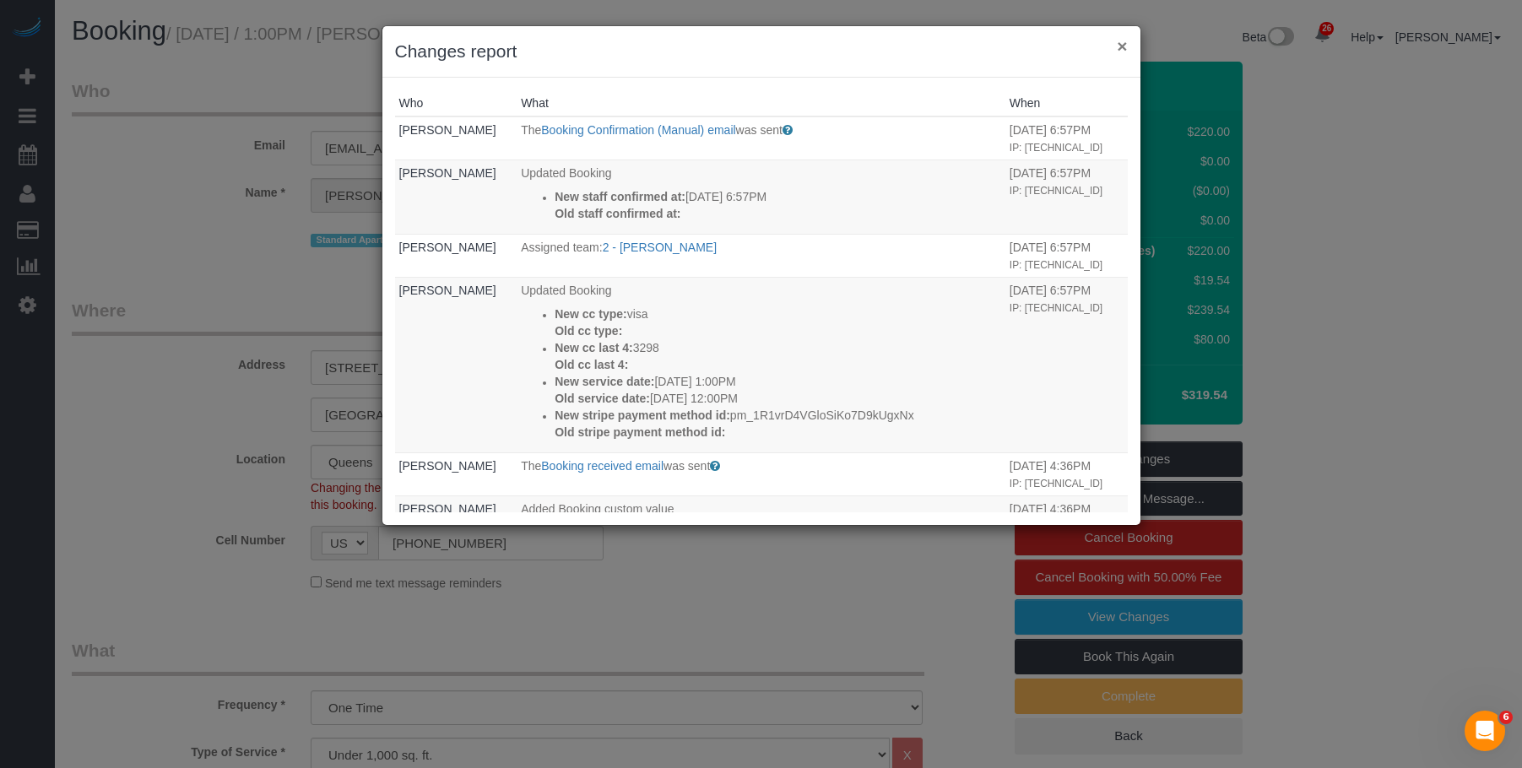
click at [1122, 43] on button "×" at bounding box center [1122, 46] width 10 height 18
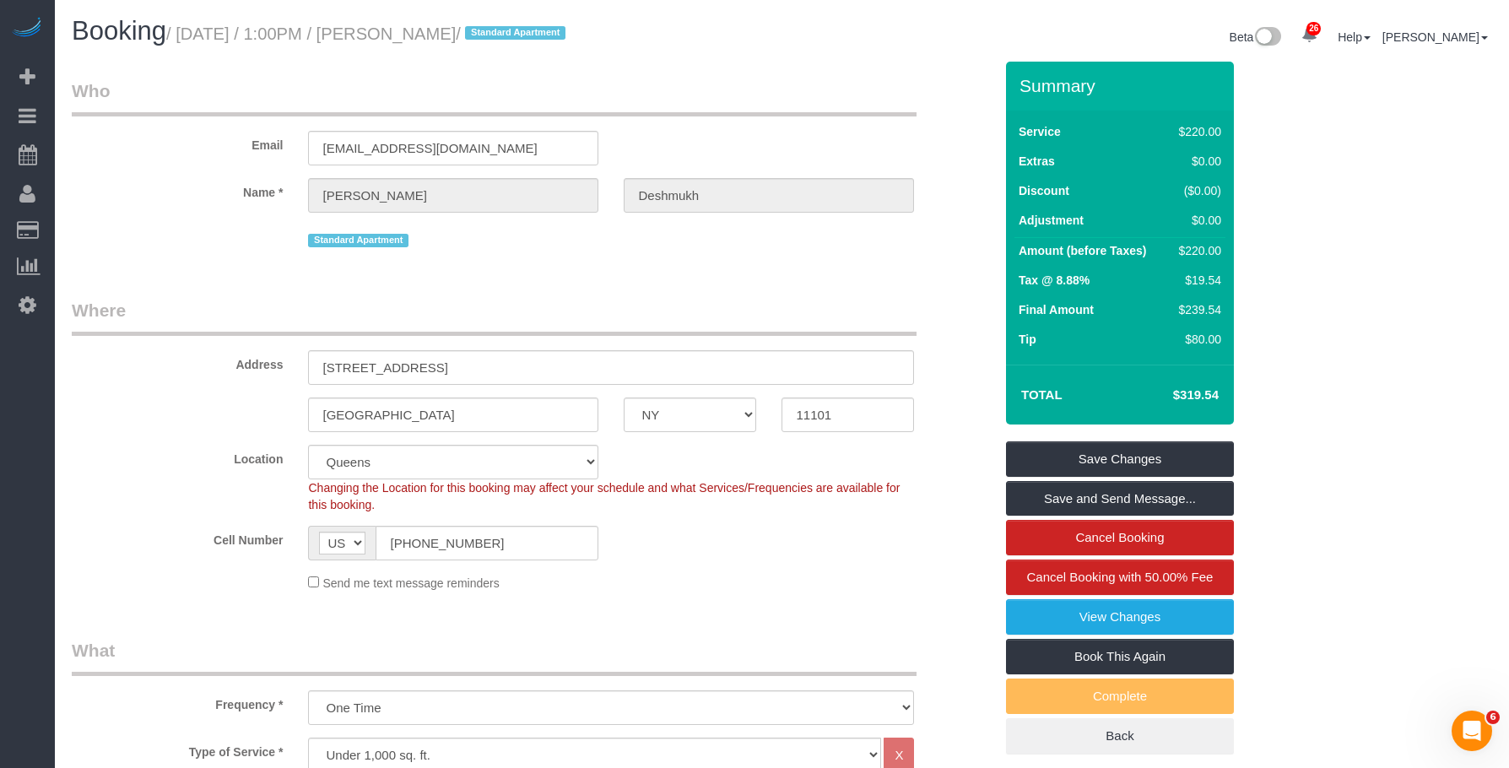
drag, startPoint x: 430, startPoint y: 34, endPoint x: 567, endPoint y: 25, distance: 137.8
click at [567, 25] on small "/ September 25, 2025 / 1:00PM / Michael Deshmukh / Standard Apartment" at bounding box center [368, 33] width 404 height 19
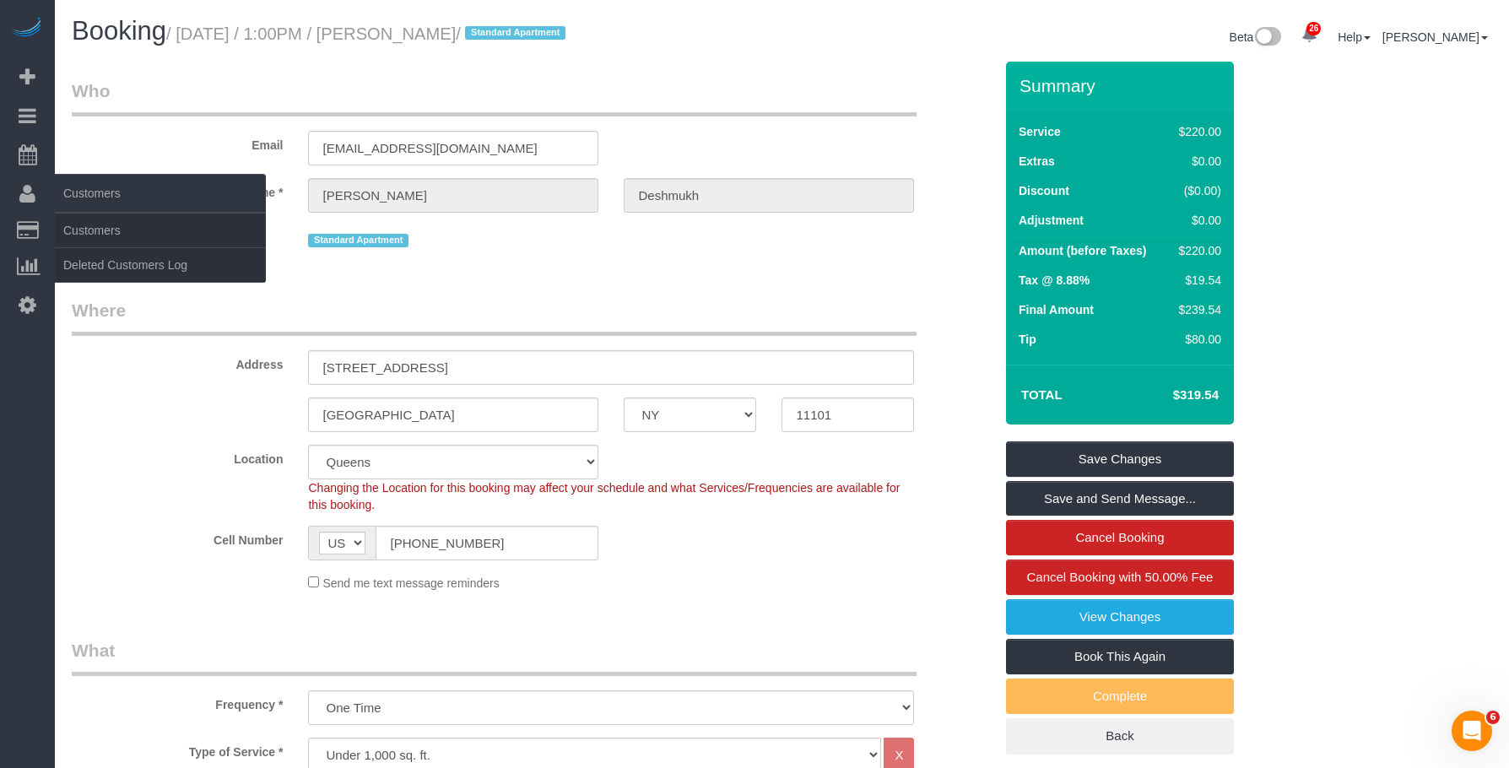
copy small "[PERSON_NAME]"
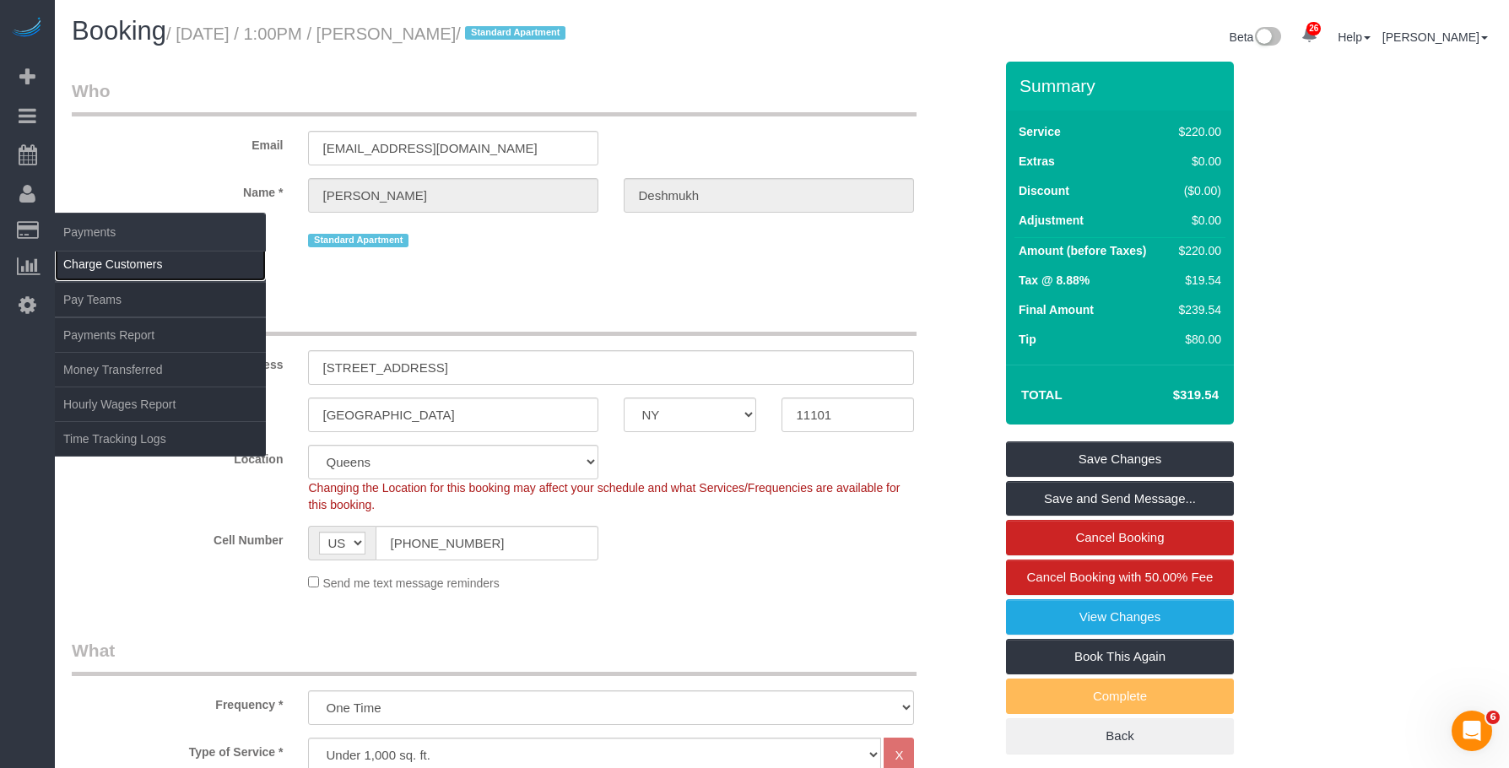
click at [91, 263] on link "Charge Customers" at bounding box center [160, 264] width 211 height 34
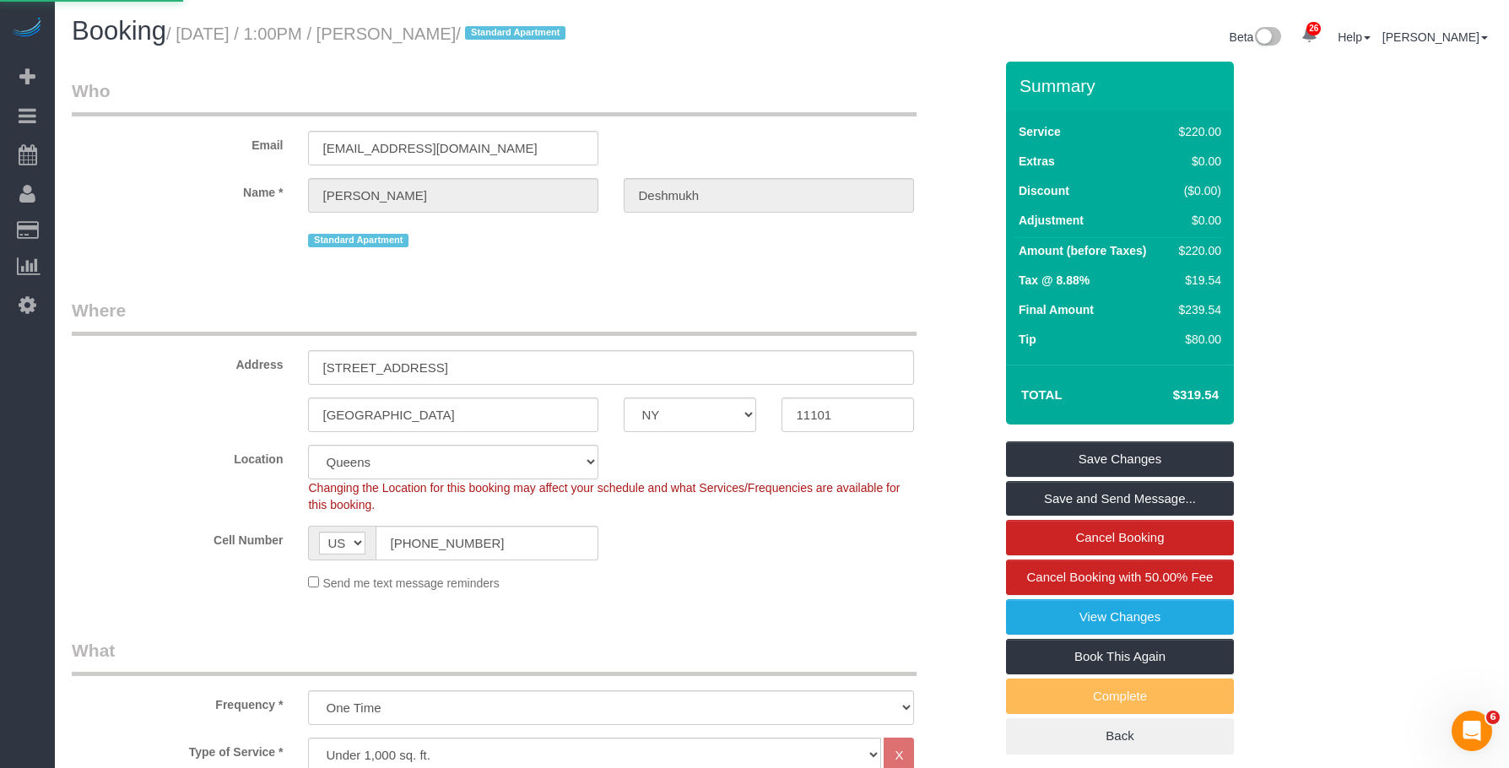
select select
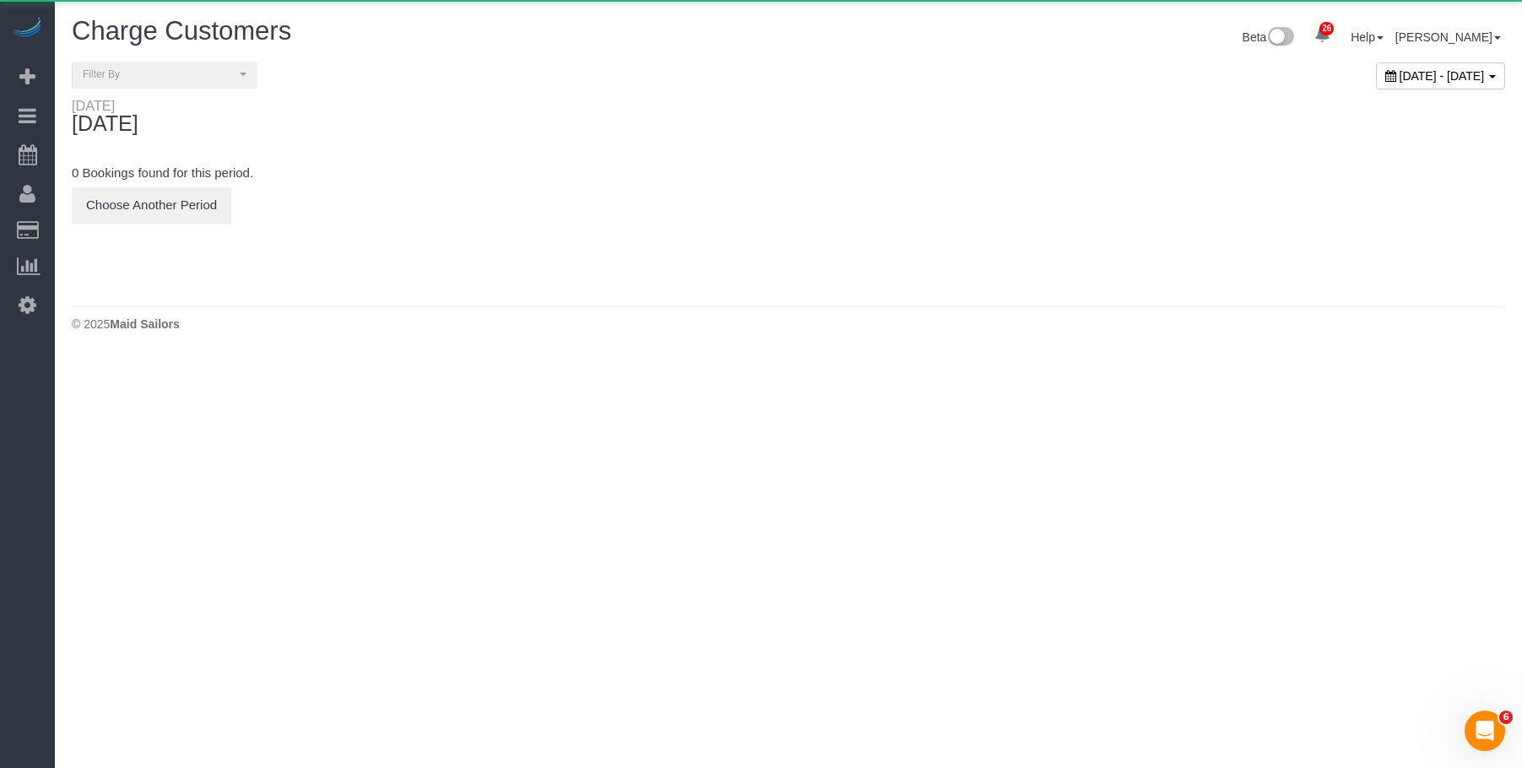
click at [1400, 73] on span "[DATE] - [DATE]" at bounding box center [1442, 76] width 85 height 14
type input "**********"
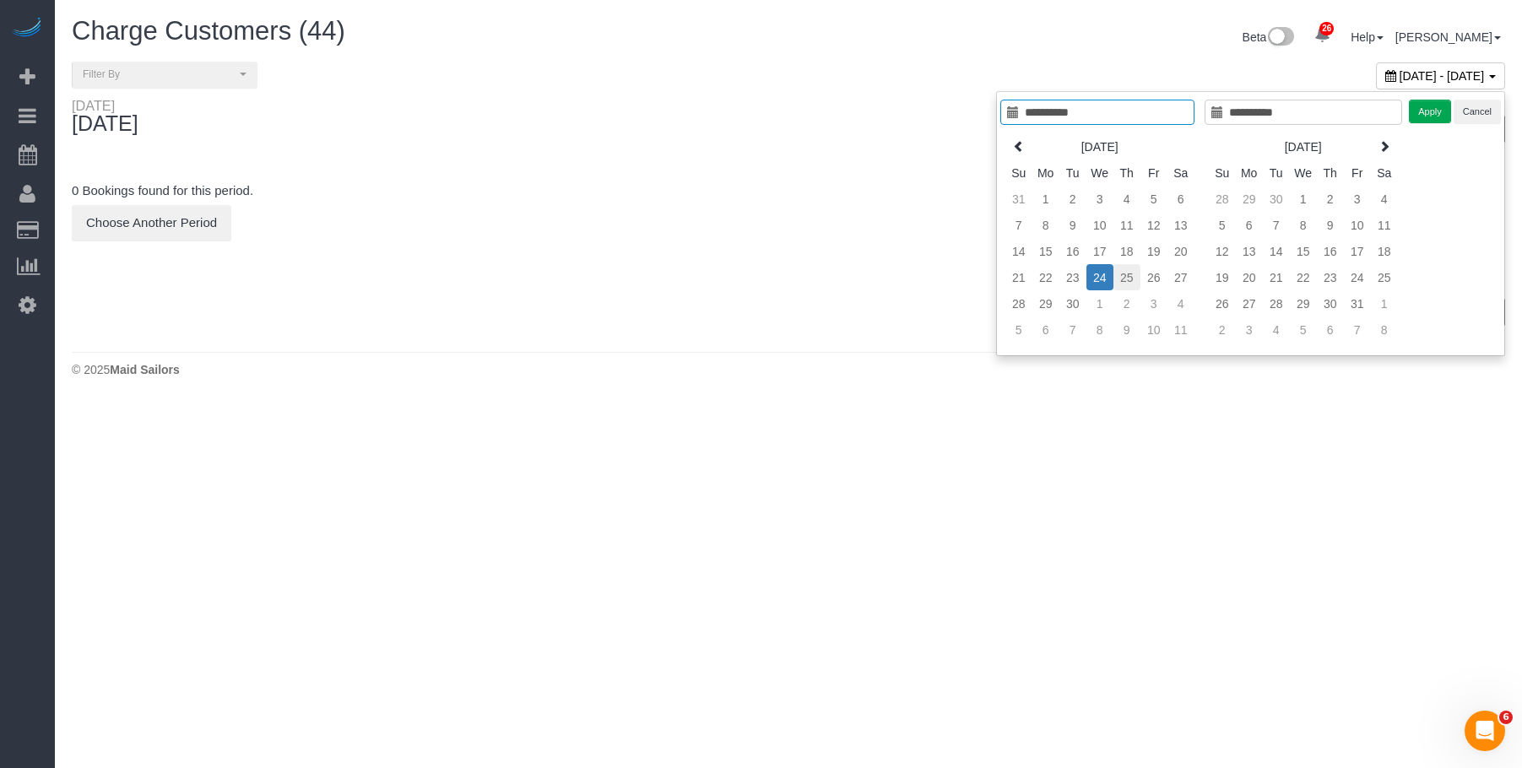
type input "**********"
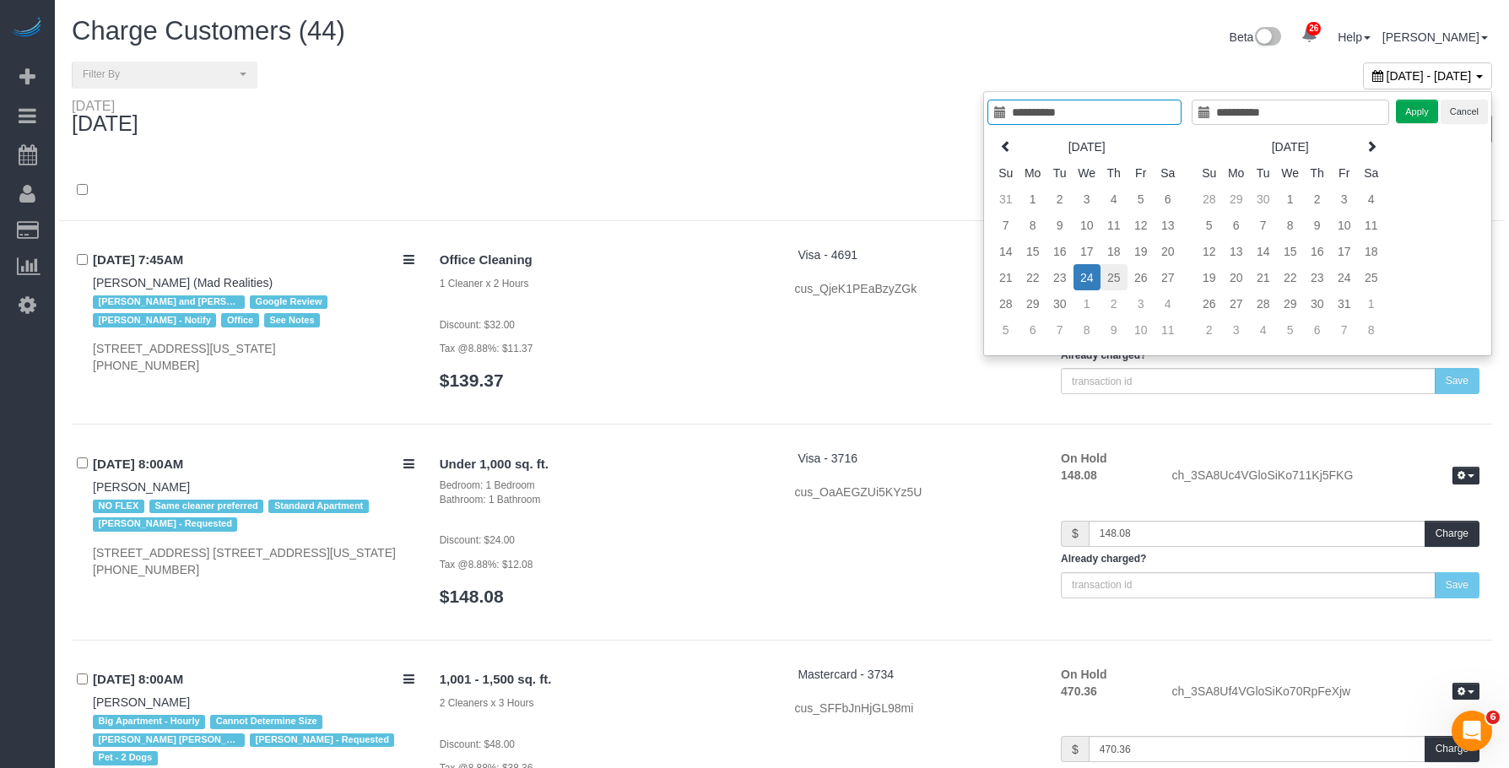
click at [1118, 278] on td "25" at bounding box center [1114, 277] width 27 height 26
type input "**********"
click at [1118, 278] on td "25" at bounding box center [1114, 277] width 27 height 26
type input "**********"
click at [1421, 110] on button "Apply" at bounding box center [1417, 112] width 42 height 24
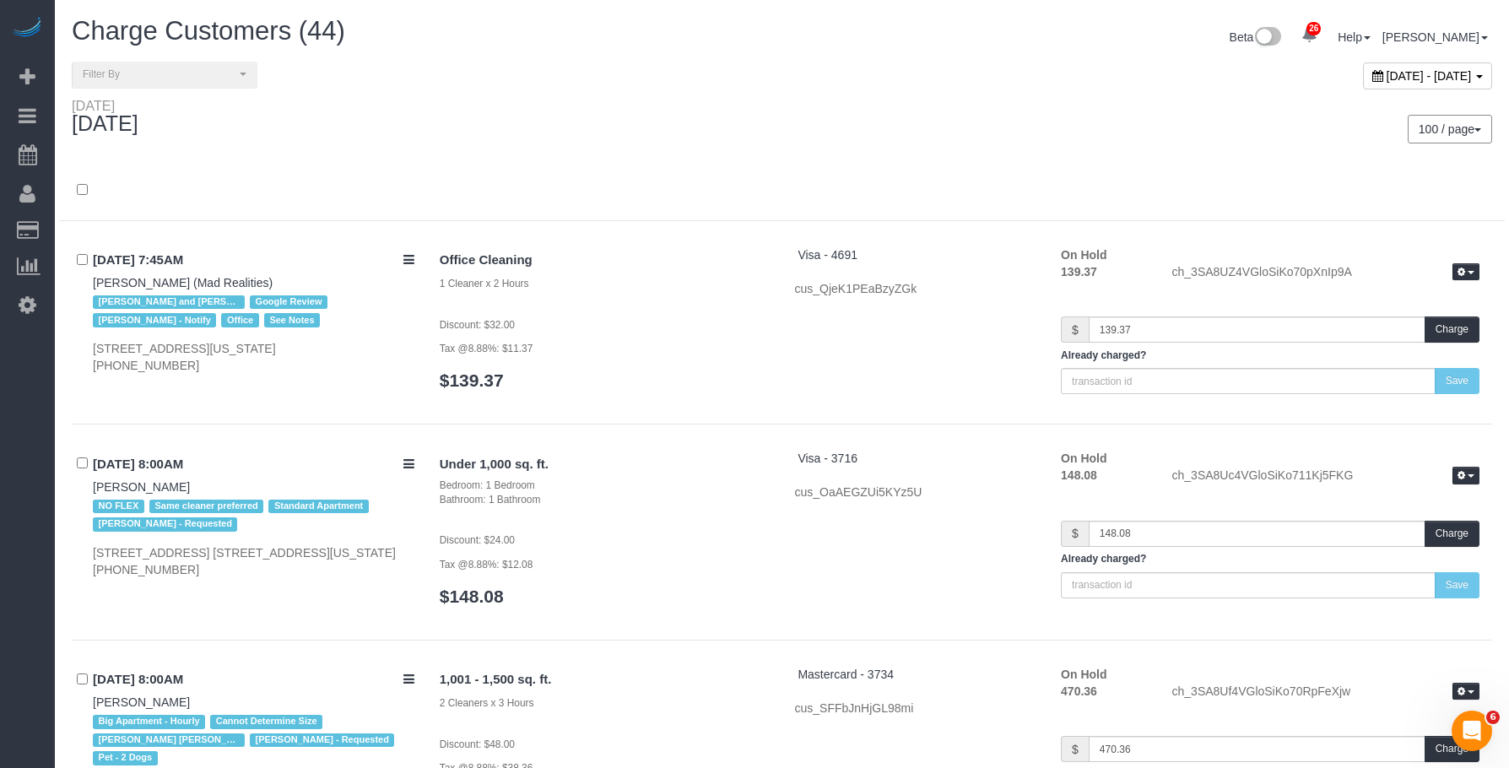
click at [929, 106] on div "100 / page 10 / page 20 / page 30 / page 40 / page 50 / page 100 / page" at bounding box center [1143, 129] width 723 height 62
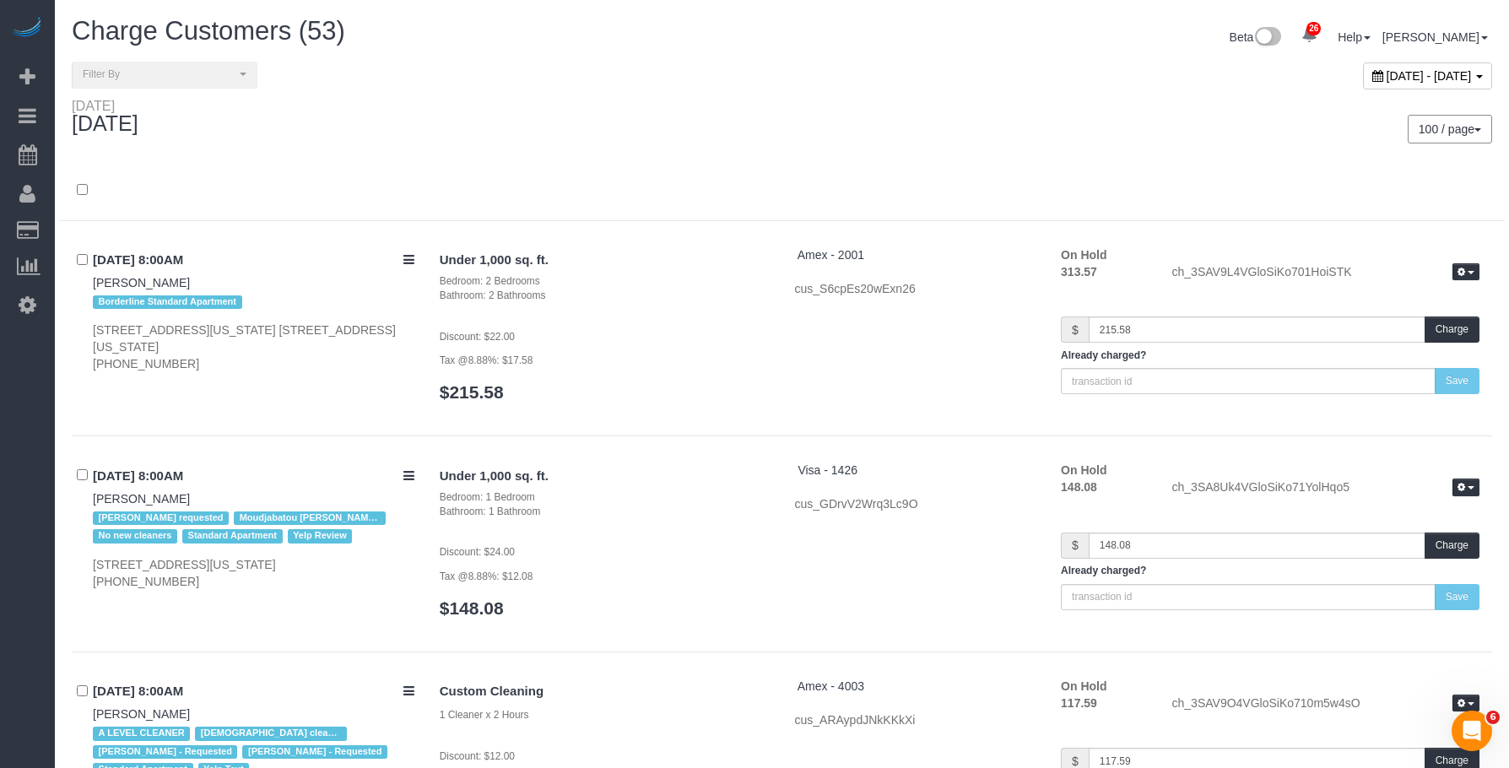
scroll to position [9044, 0]
